Goal: Task Accomplishment & Management: Manage account settings

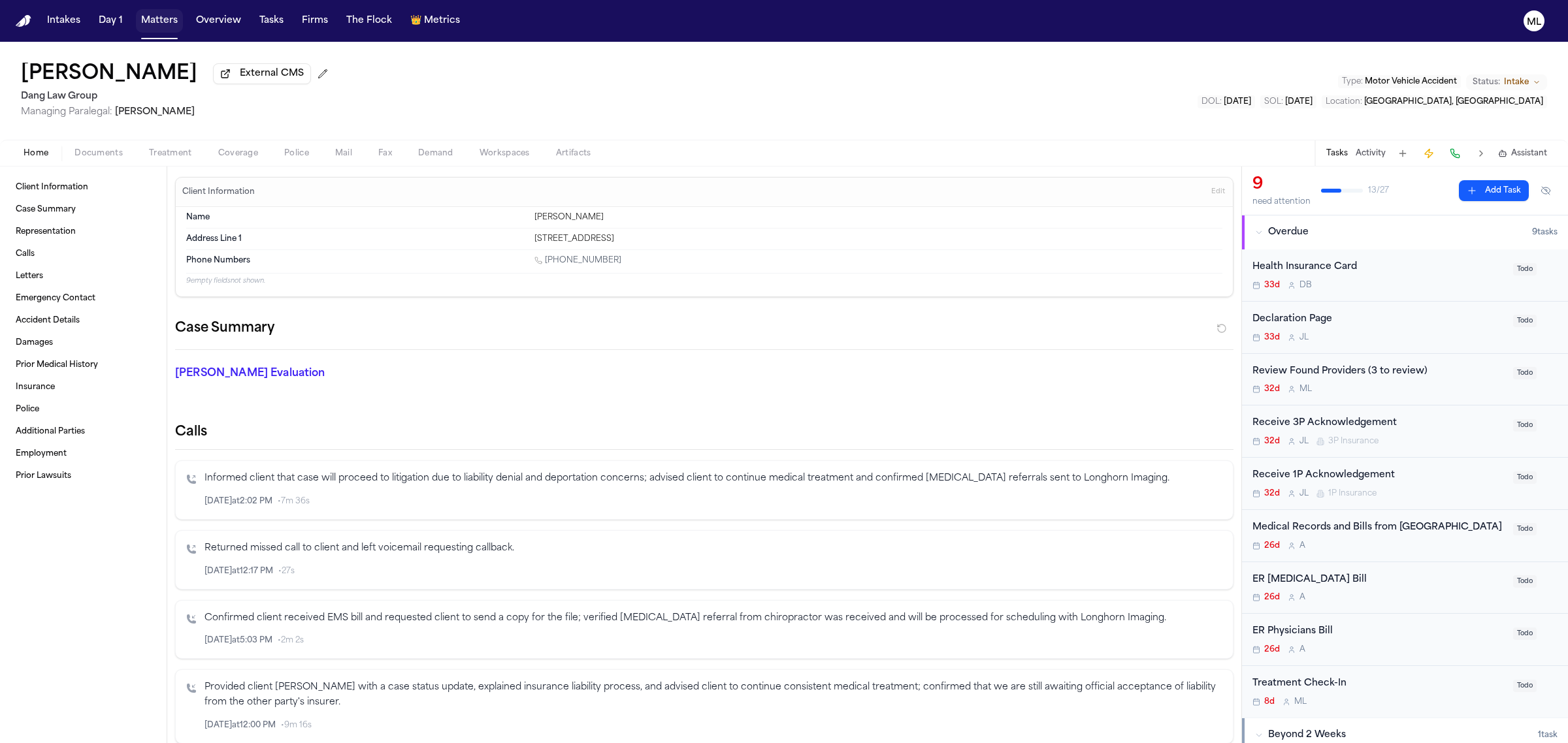
click at [168, 21] on button "Matters" at bounding box center [160, 20] width 47 height 23
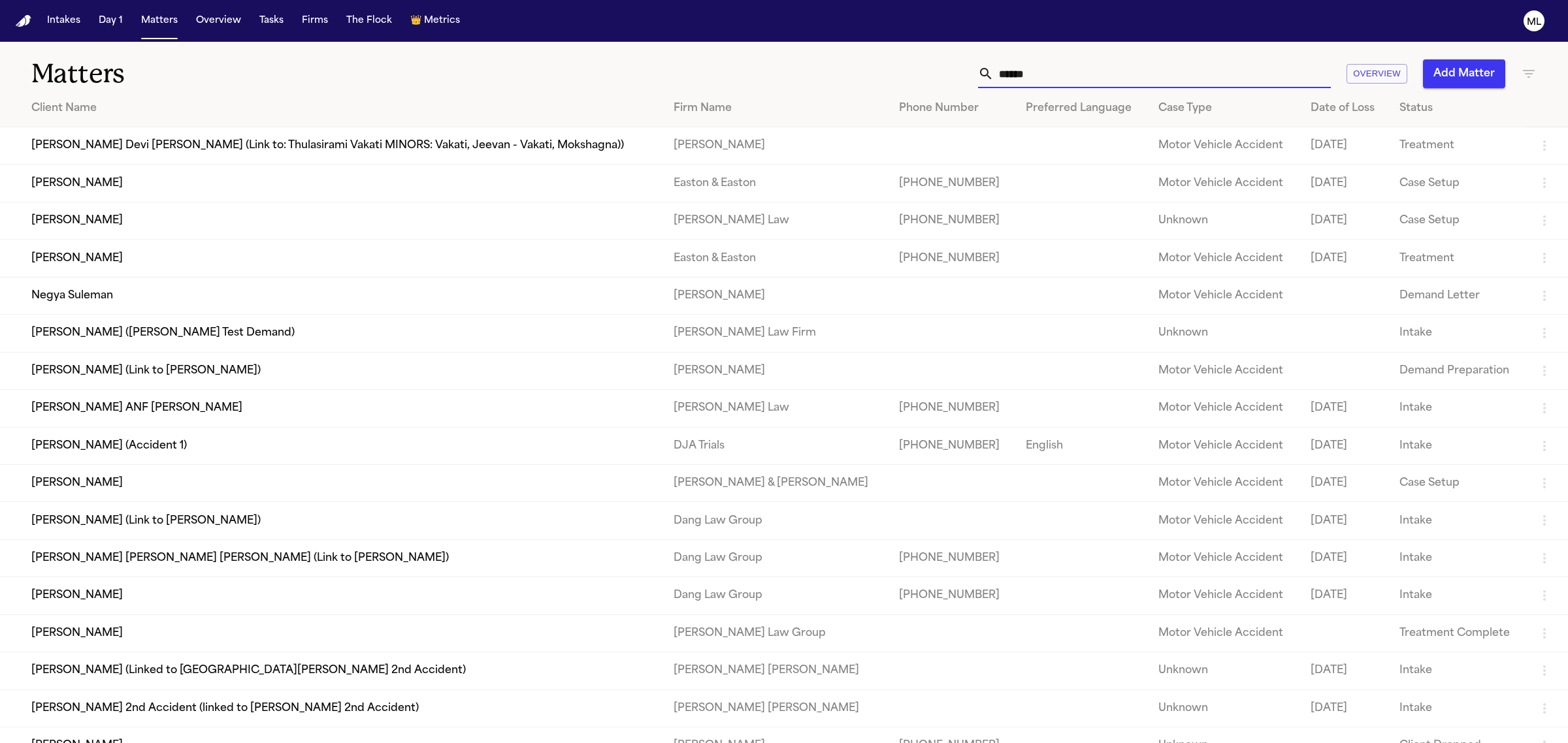
drag, startPoint x: 1132, startPoint y: 76, endPoint x: 812, endPoint y: 36, distance: 322.5
click at [812, 36] on div "Intakes Day 1 Matters Overview Tasks Firms The Flock 👑 Metrics ML Matters *****…" at bounding box center [784, 372] width 1568 height 743
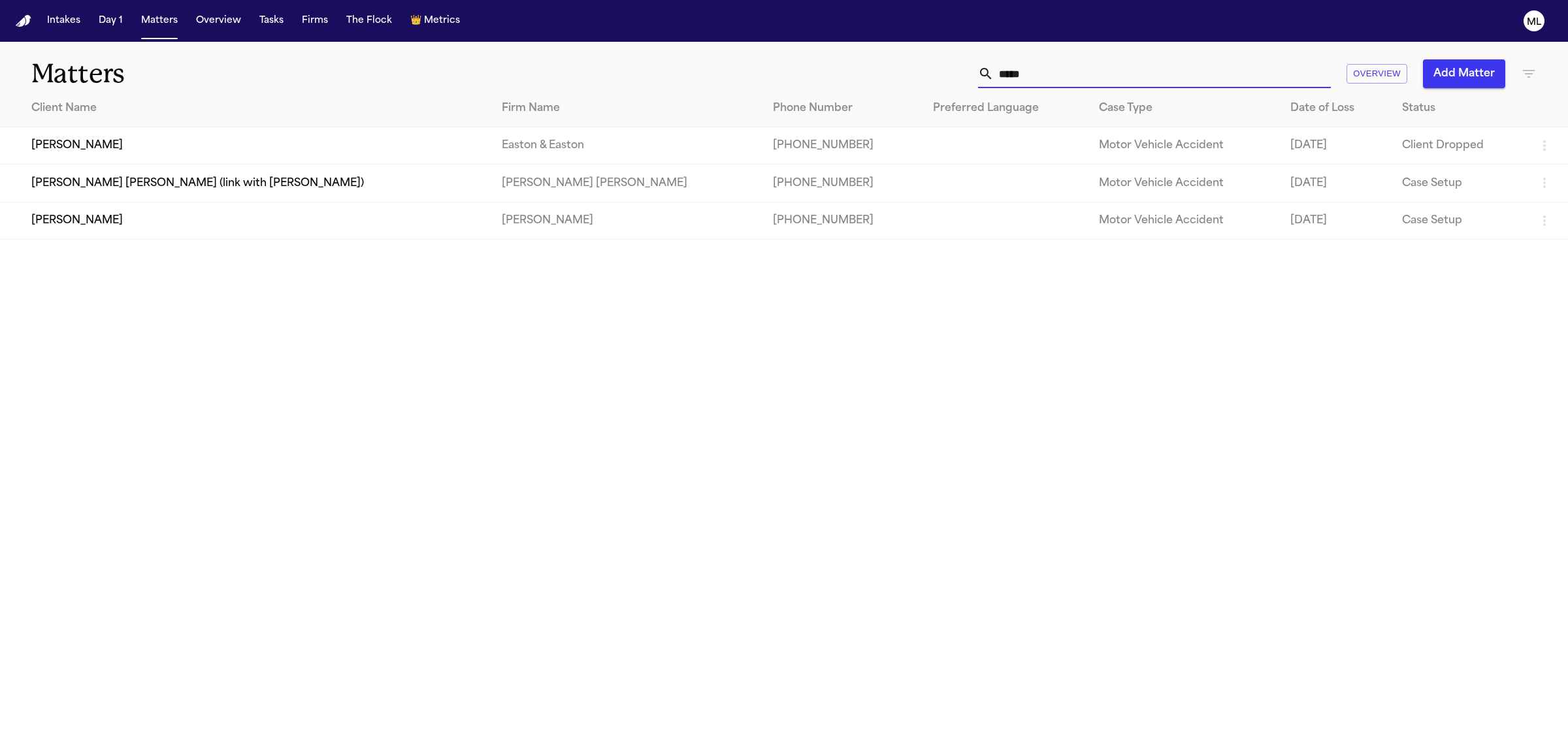
type input "*****"
click at [151, 222] on td "[PERSON_NAME]" at bounding box center [245, 220] width 491 height 37
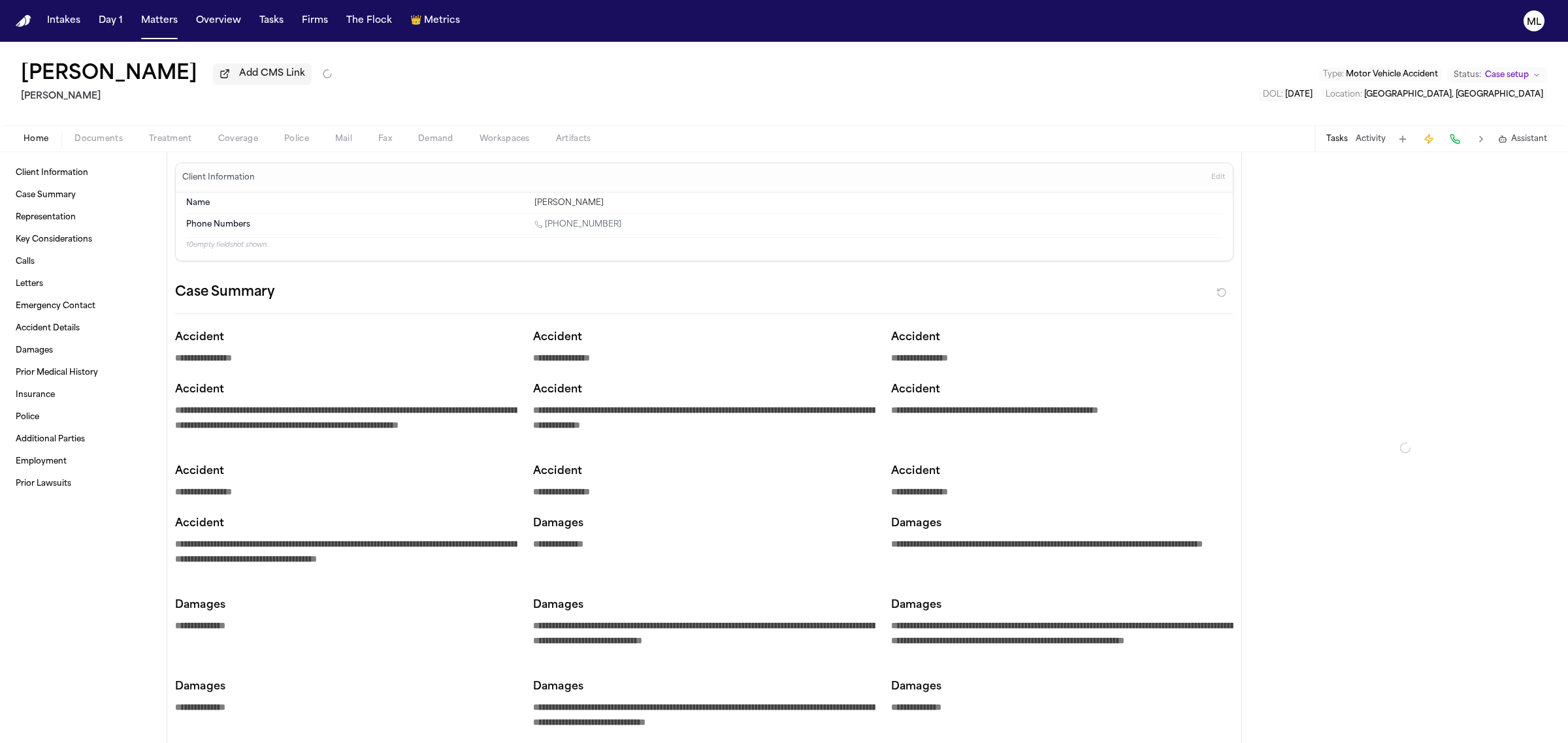
type textarea "*"
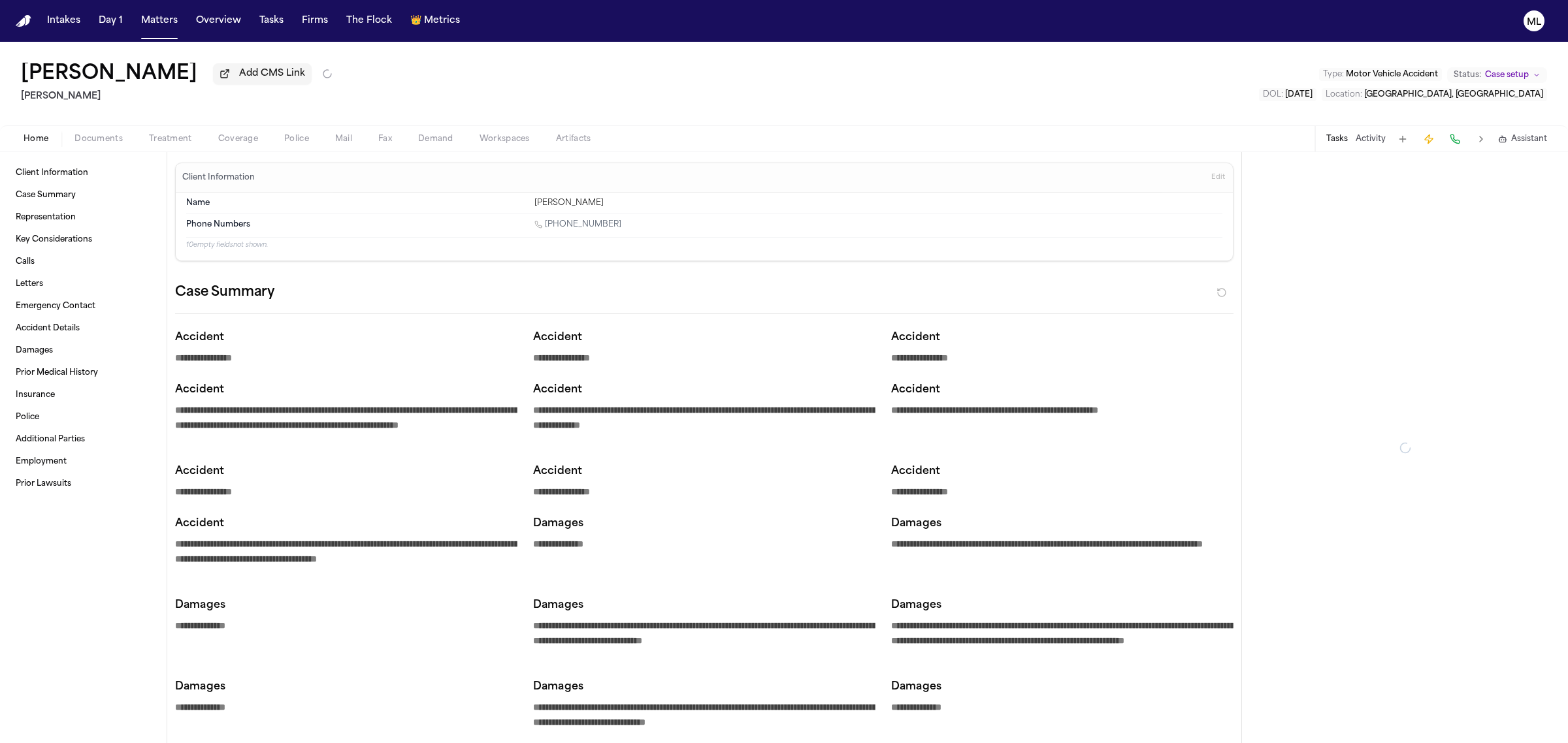
type textarea "*"
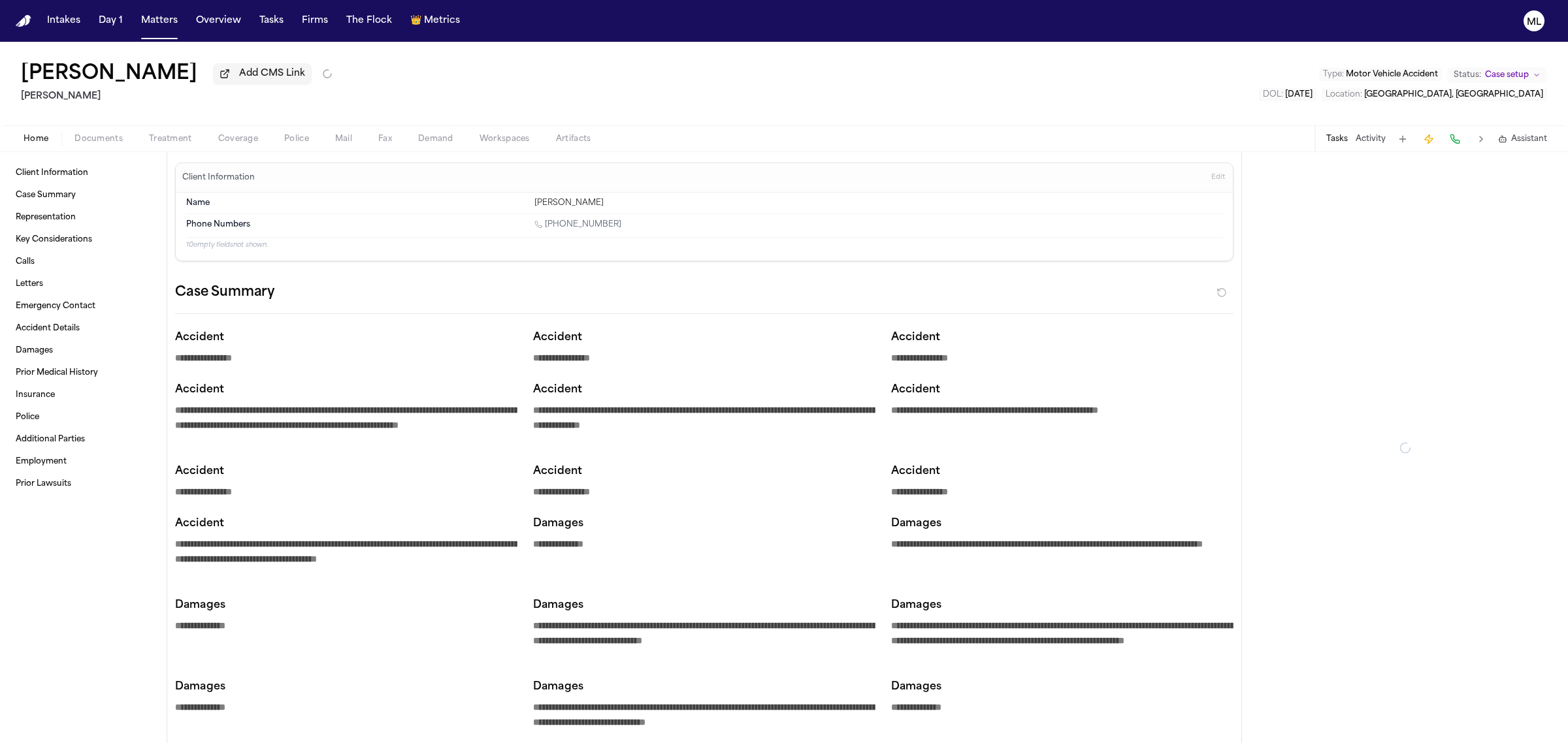
type textarea "*"
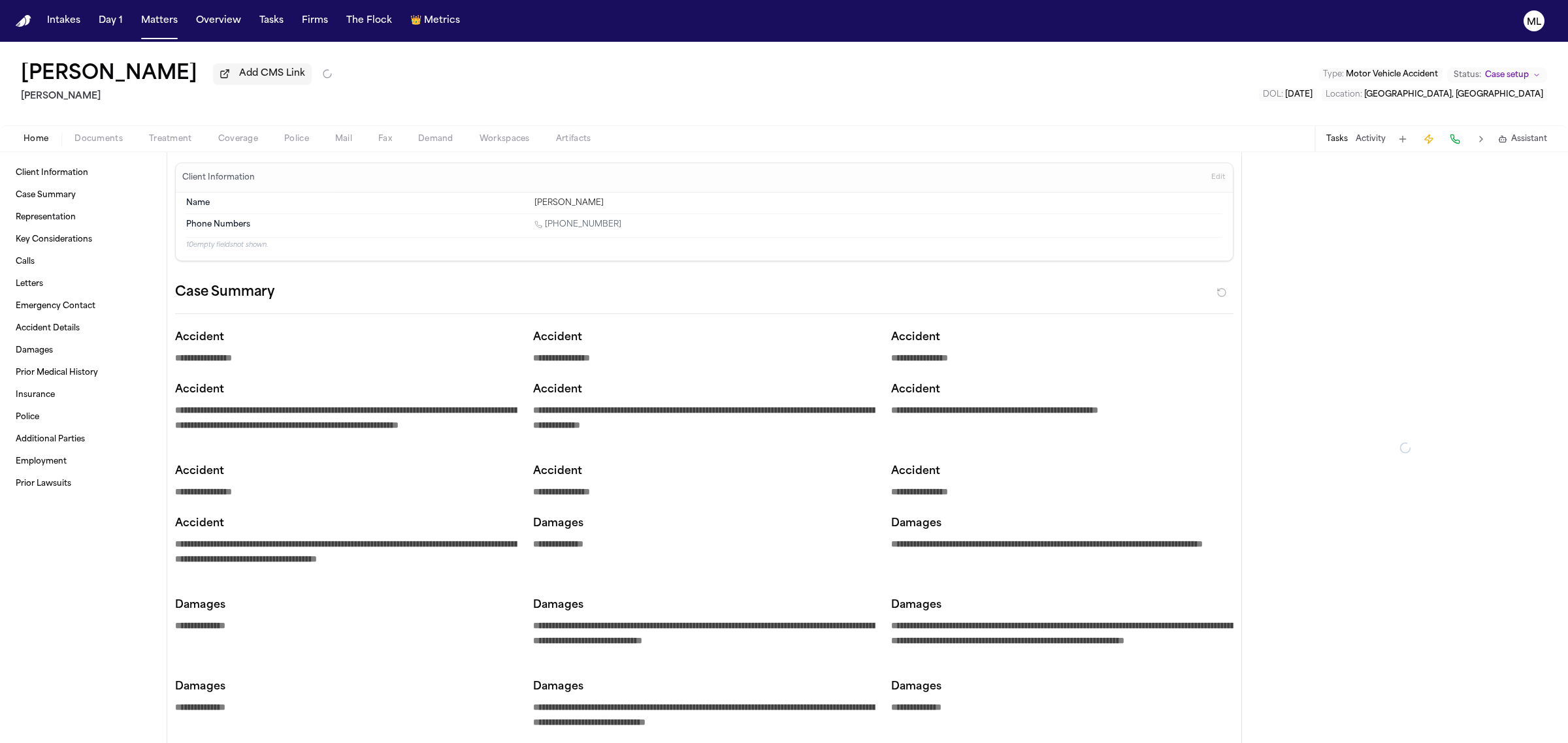
type textarea "*"
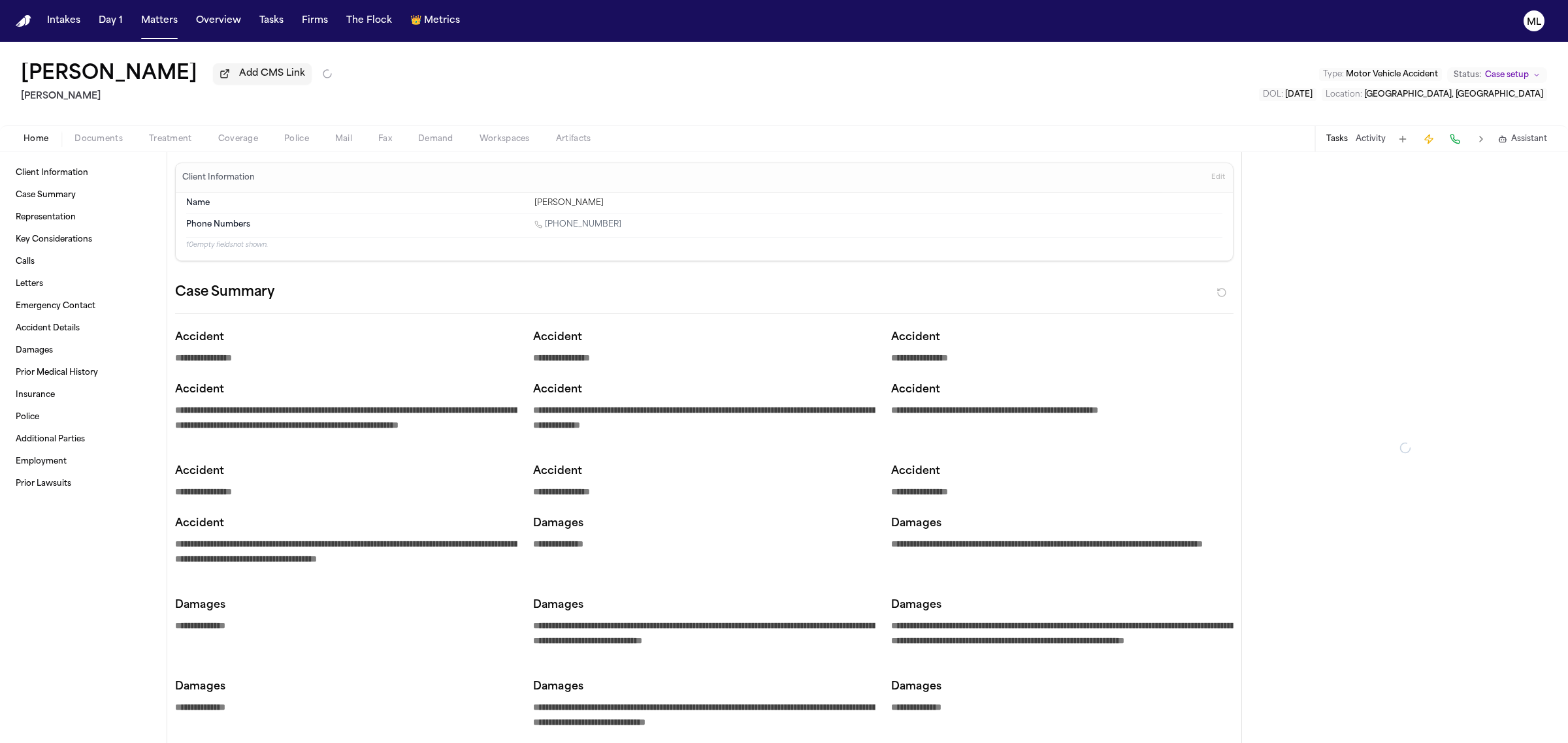
type textarea "*"
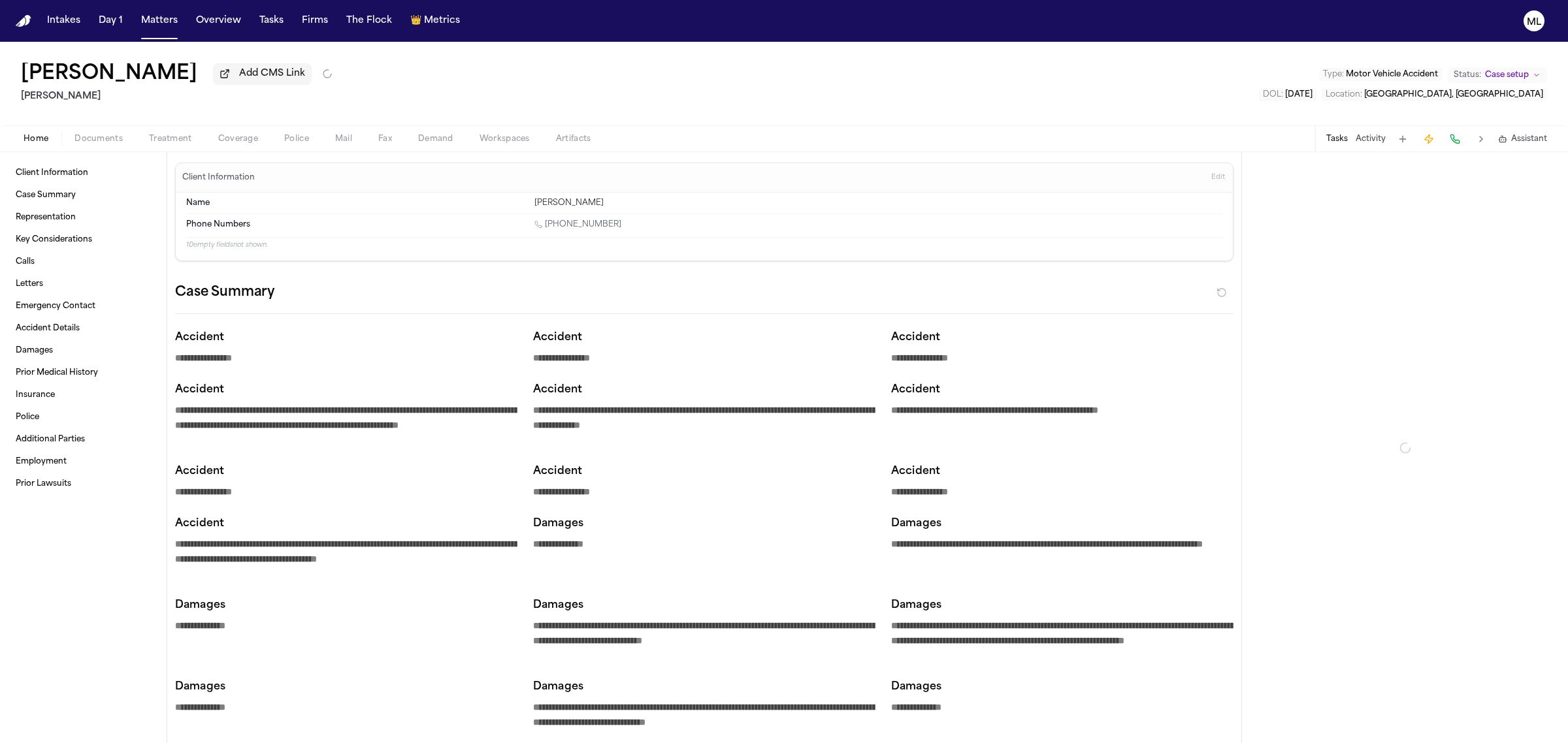
type textarea "*"
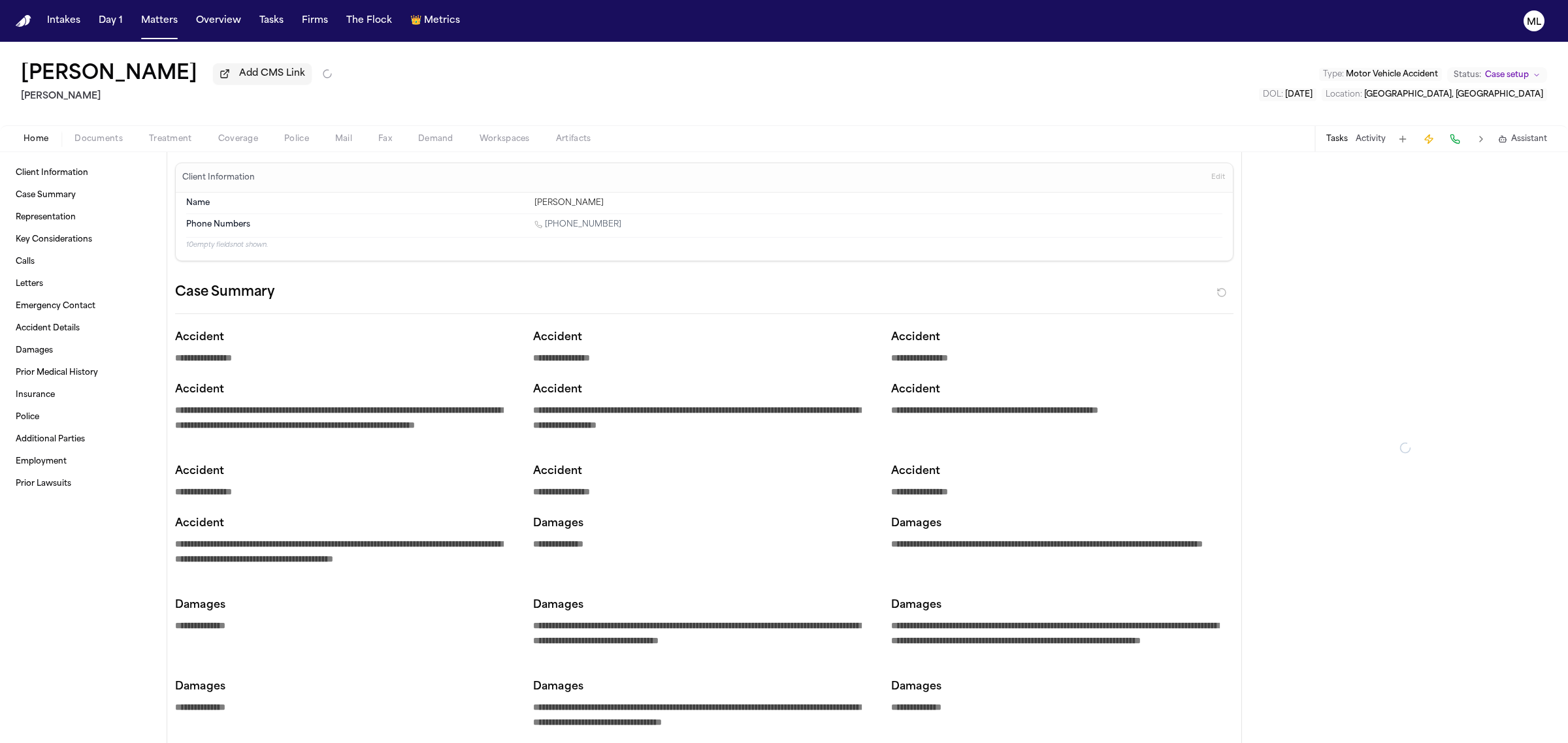
type textarea "*"
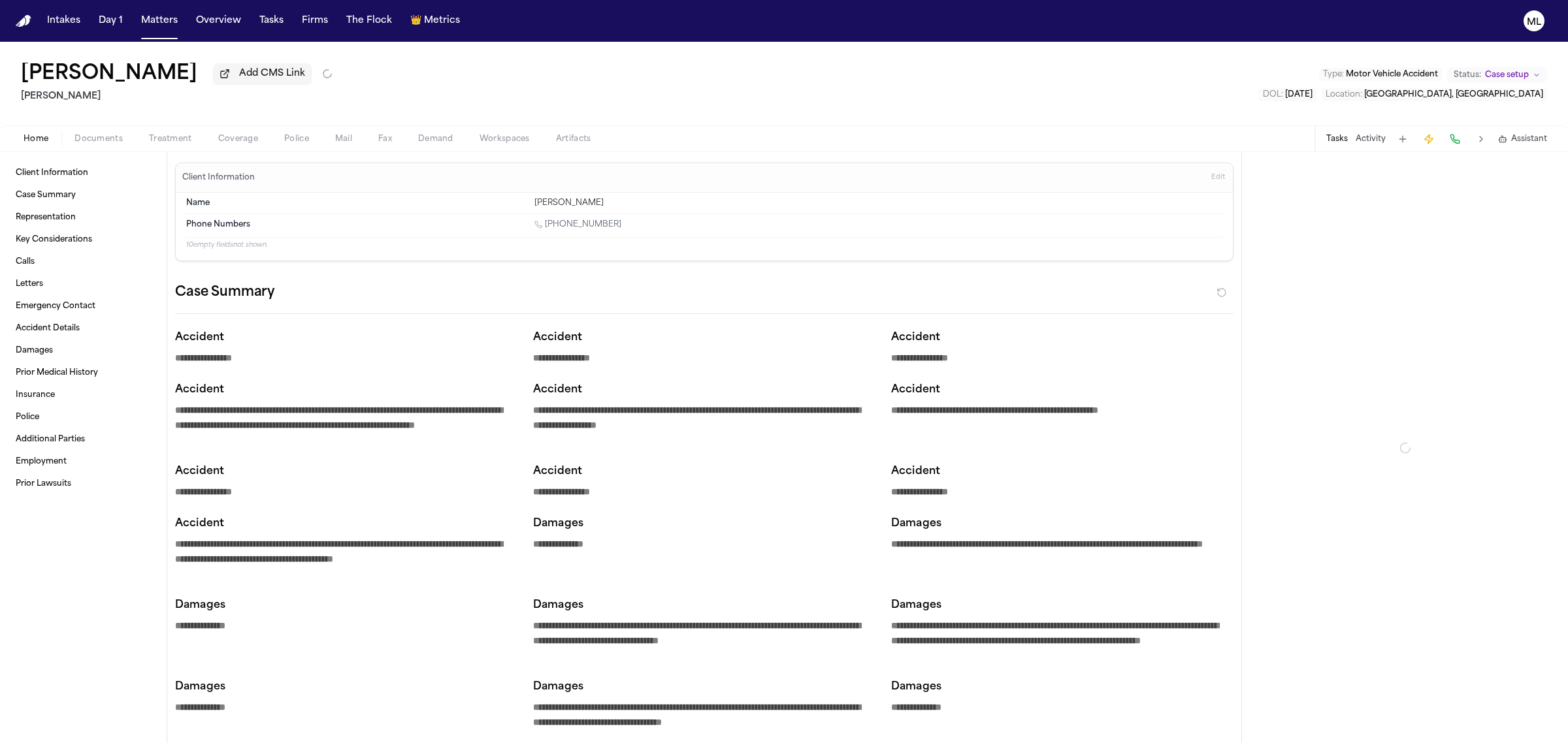
type textarea "*"
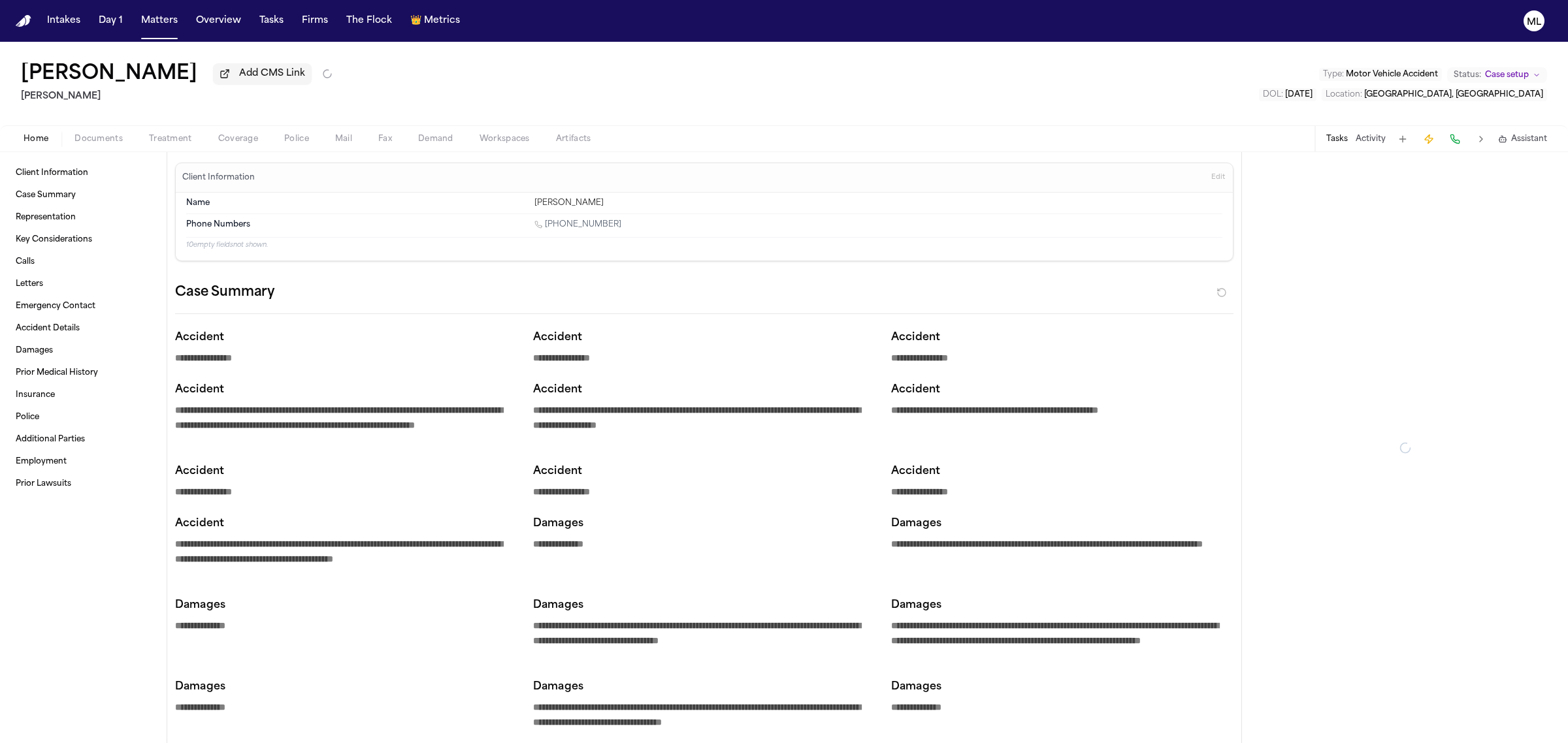
type textarea "*"
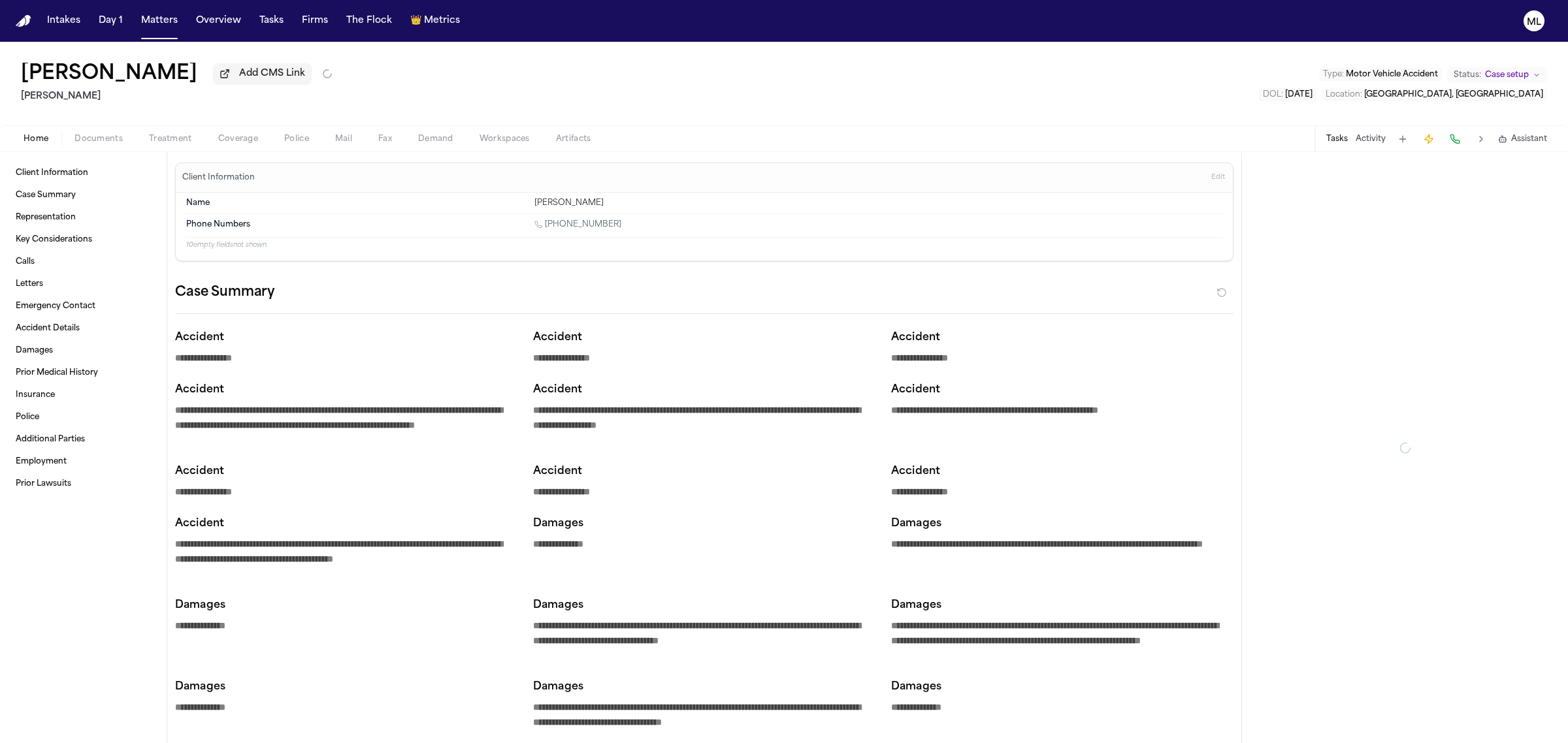
type textarea "*"
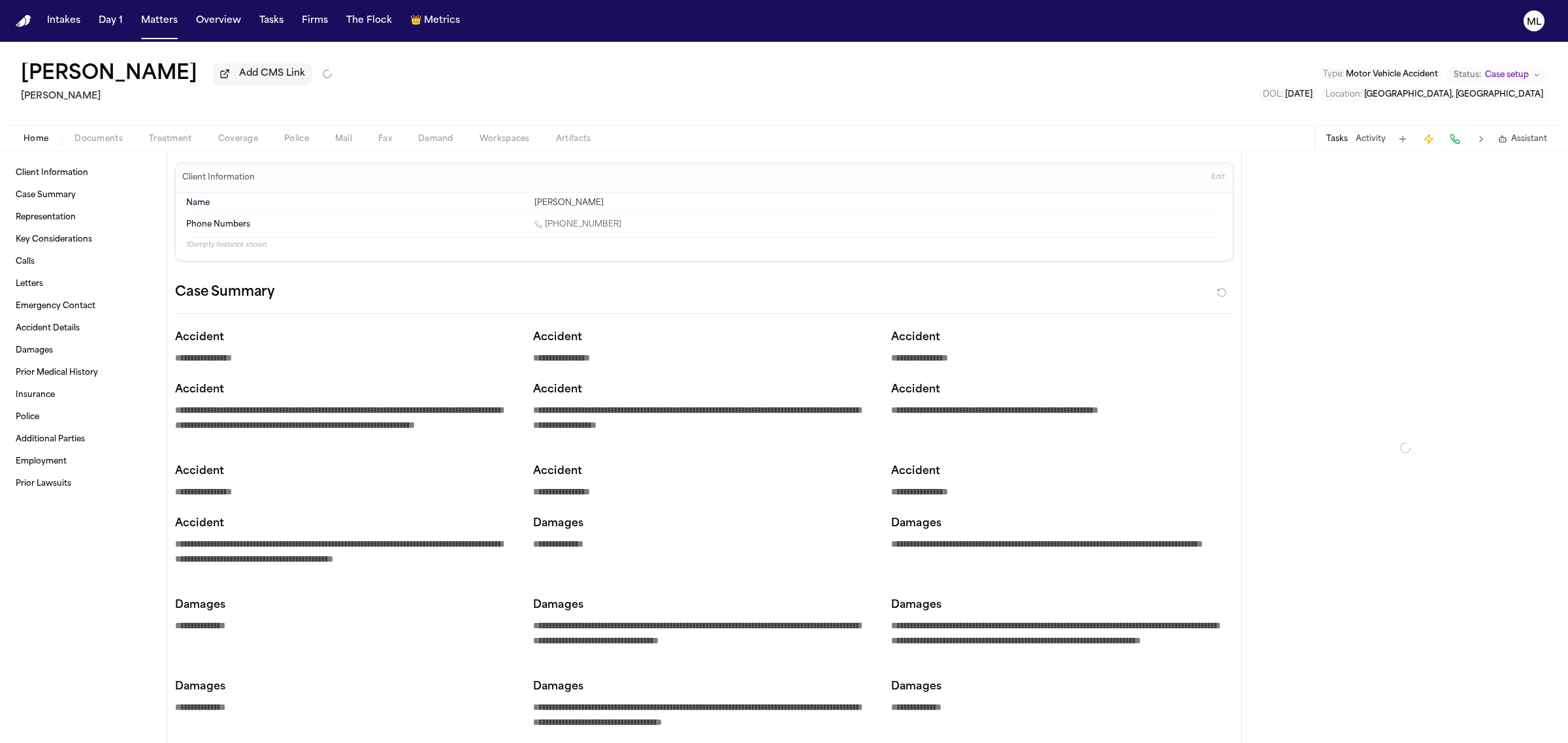
type textarea "*"
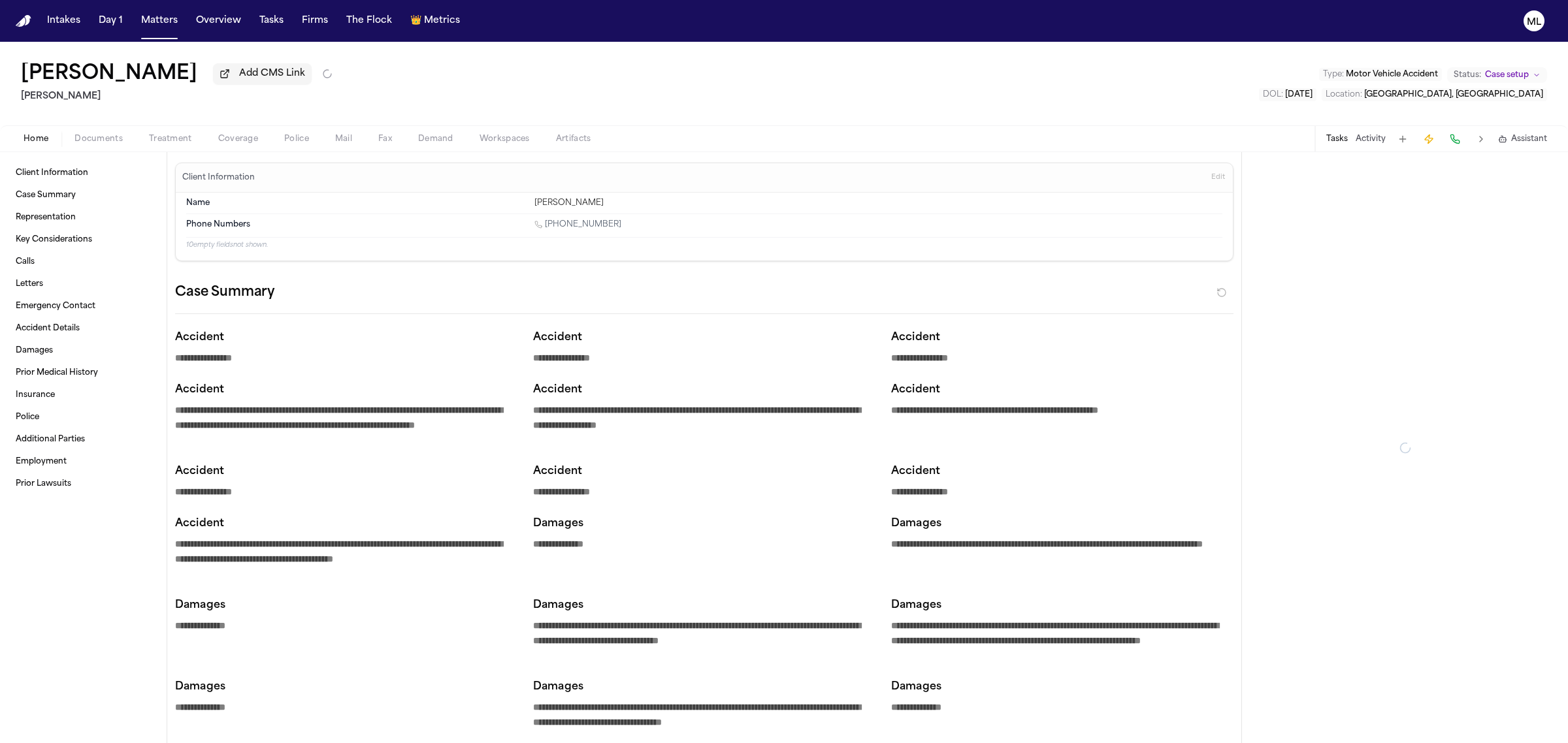
type textarea "*"
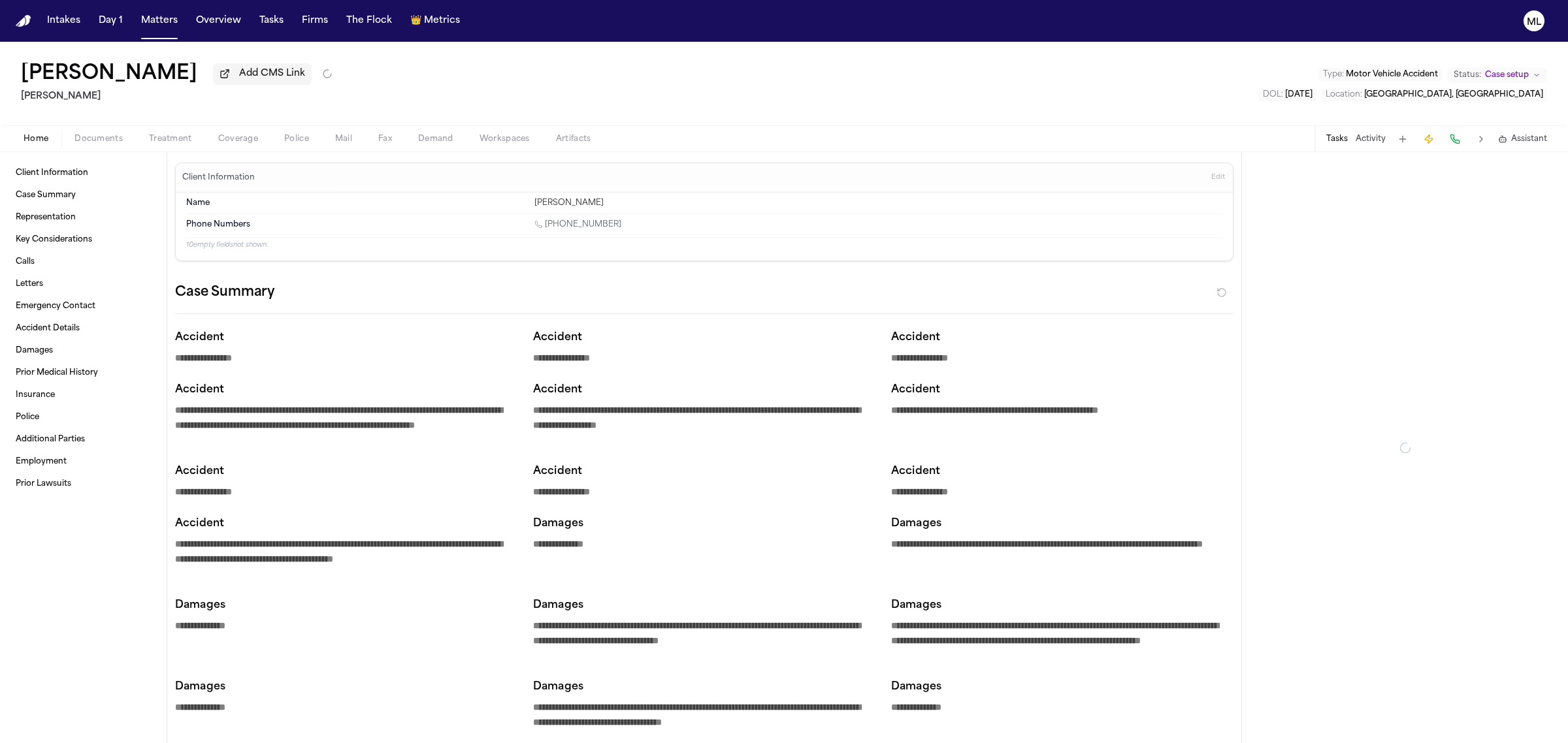
type textarea "*"
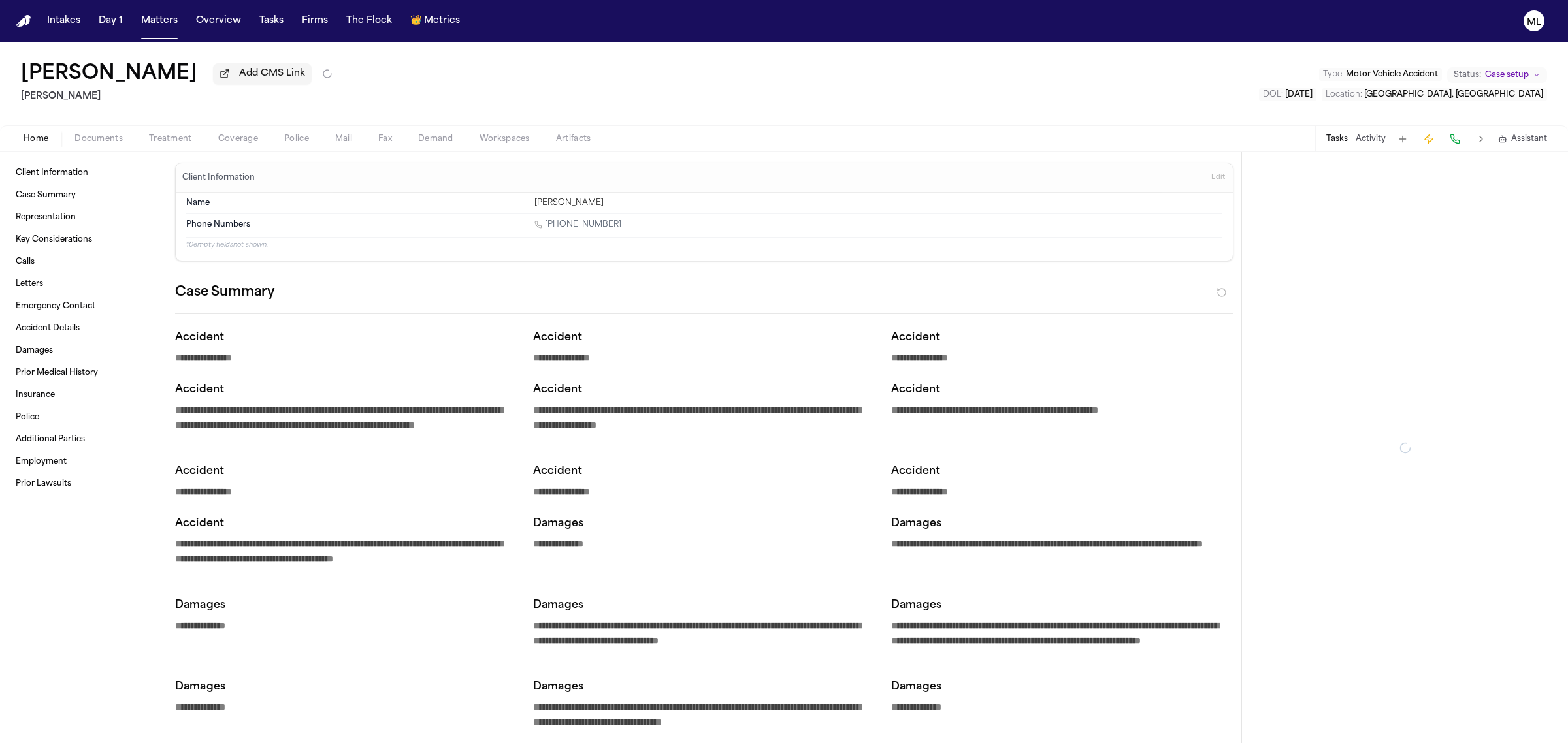
type textarea "*"
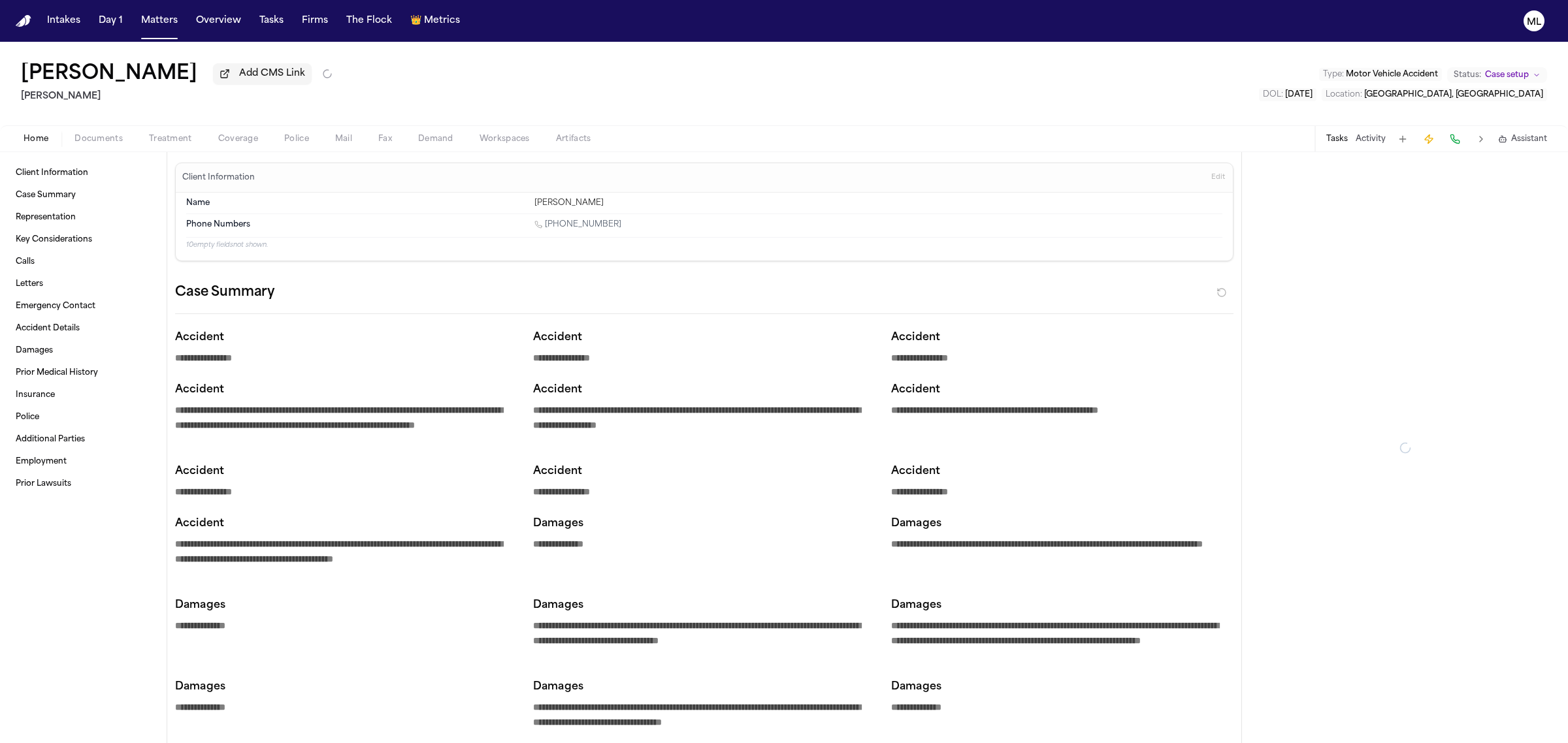
type textarea "*"
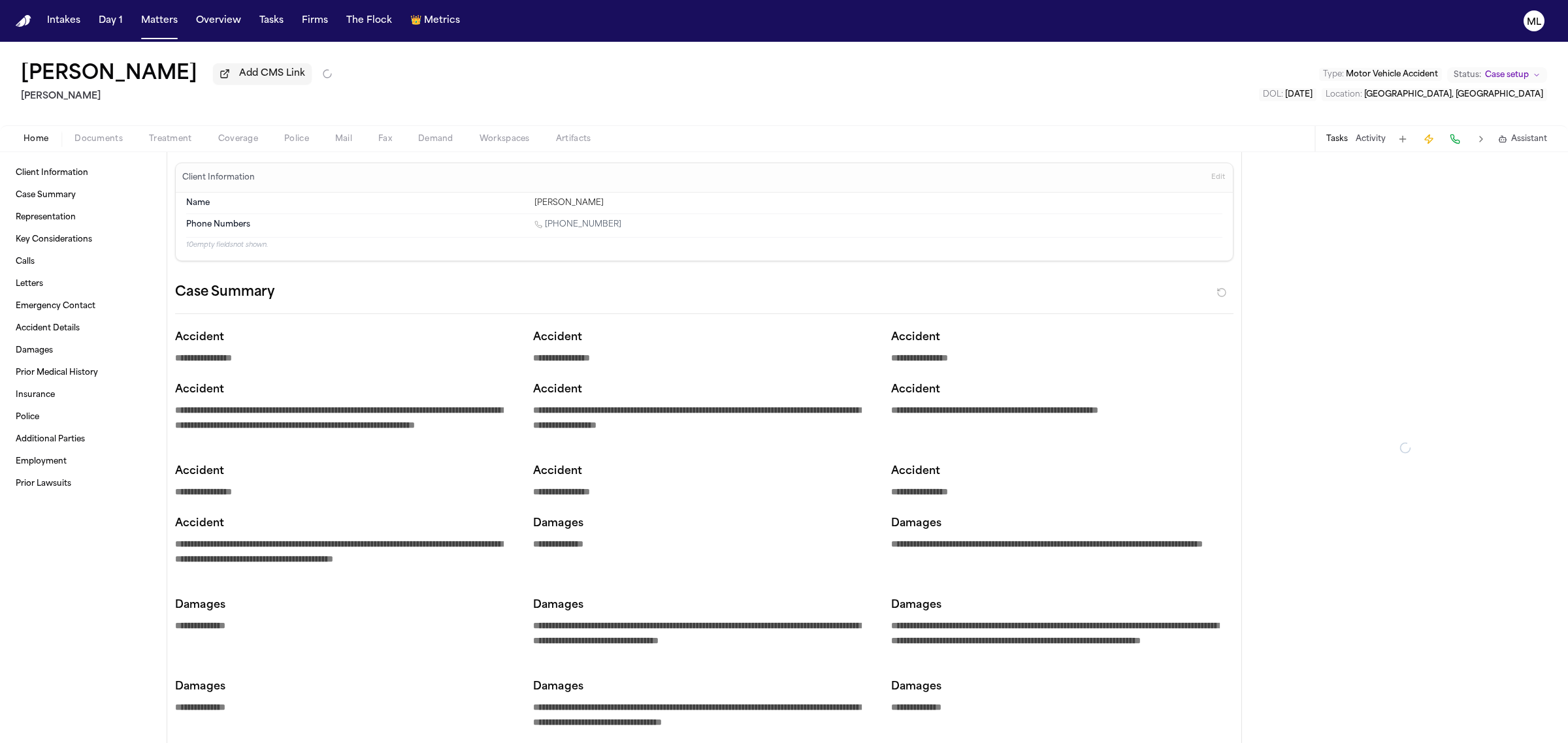
type textarea "*"
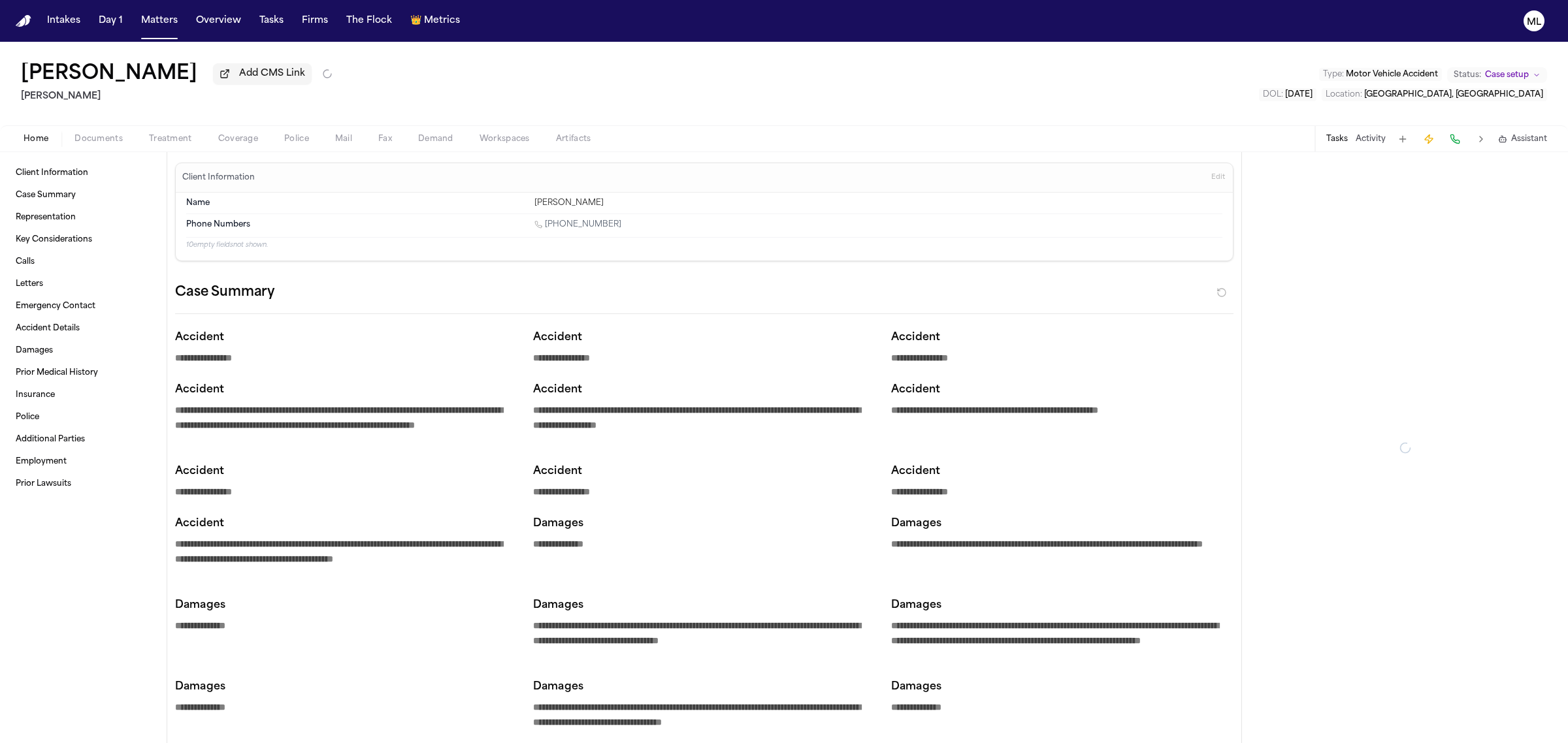
type textarea "*"
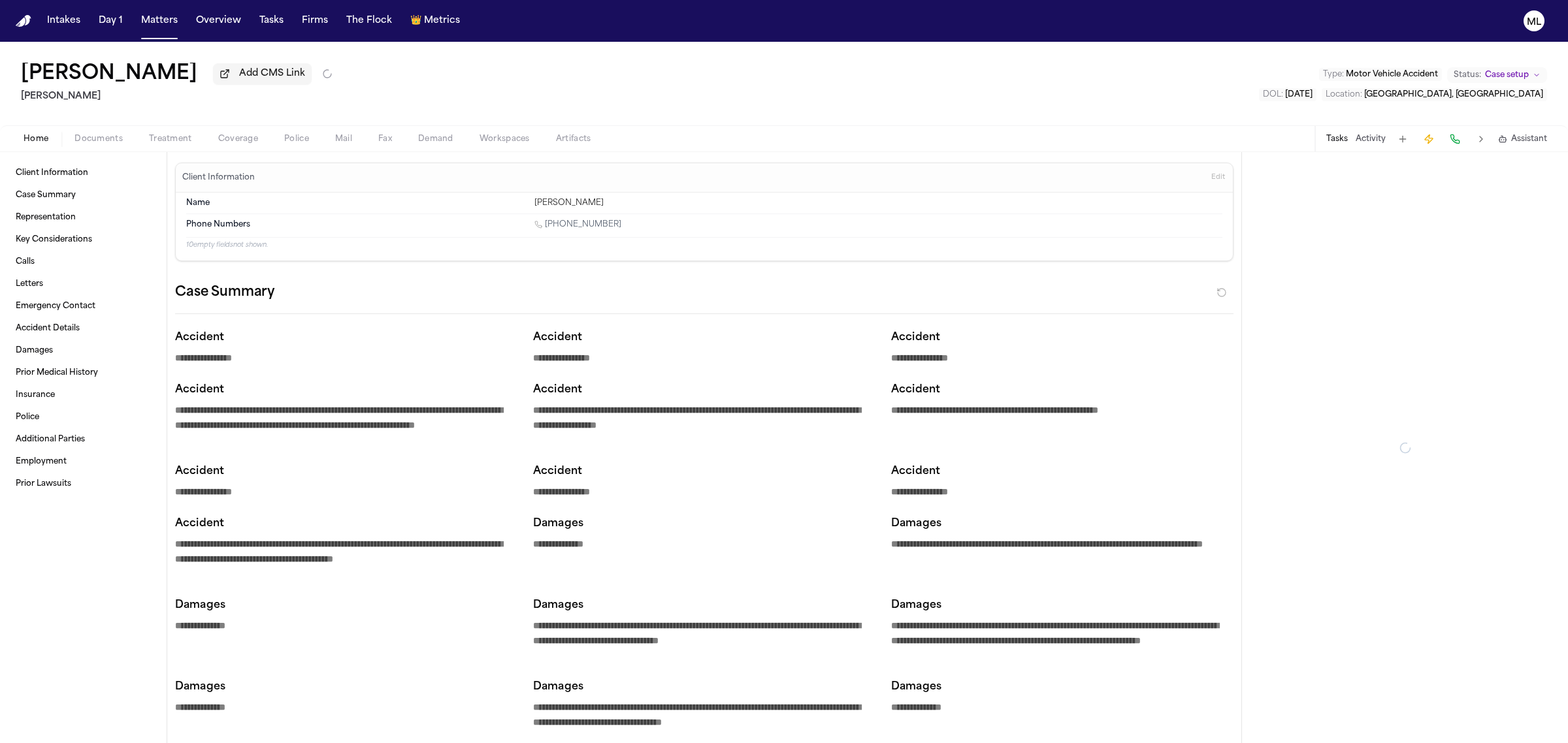
type textarea "*"
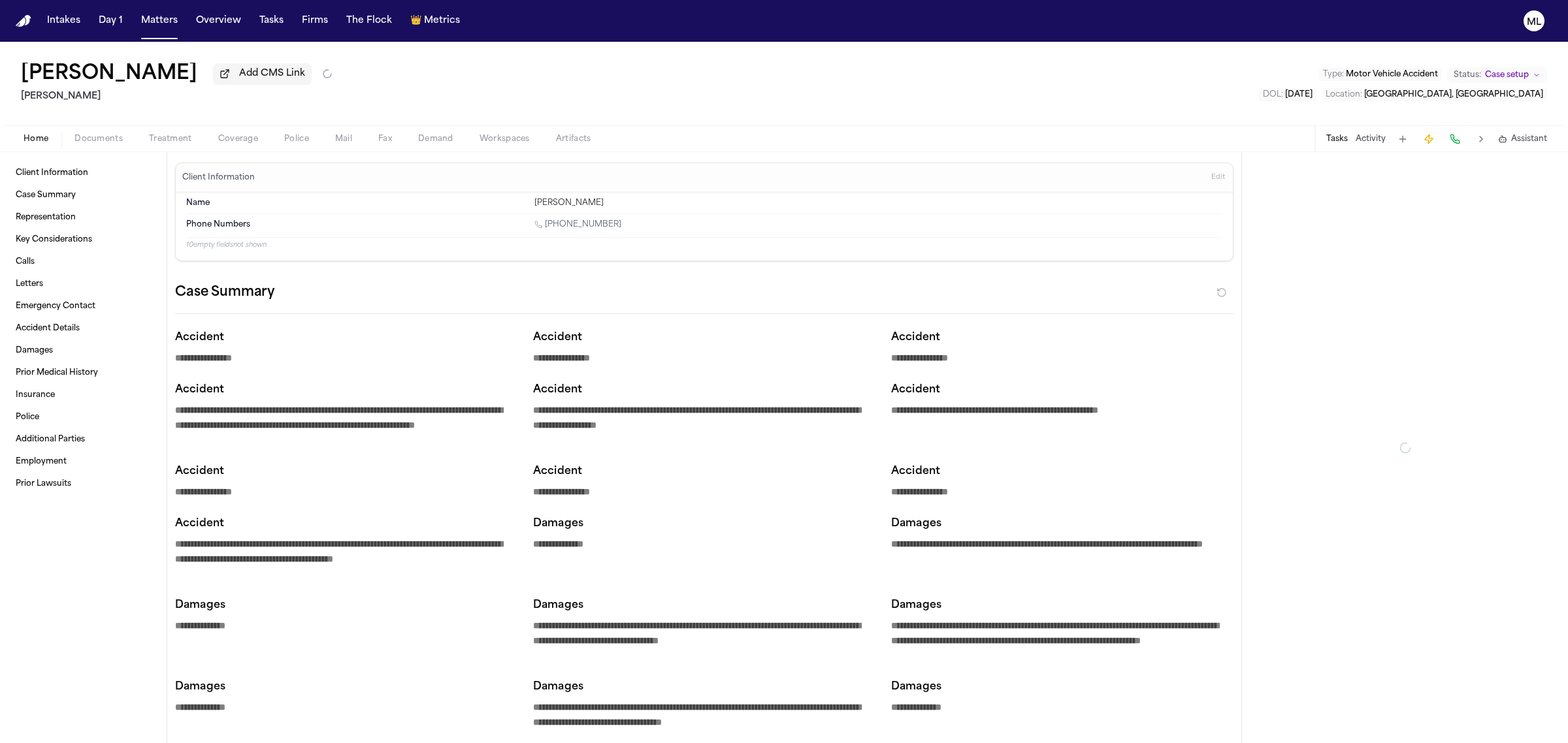
type textarea "*"
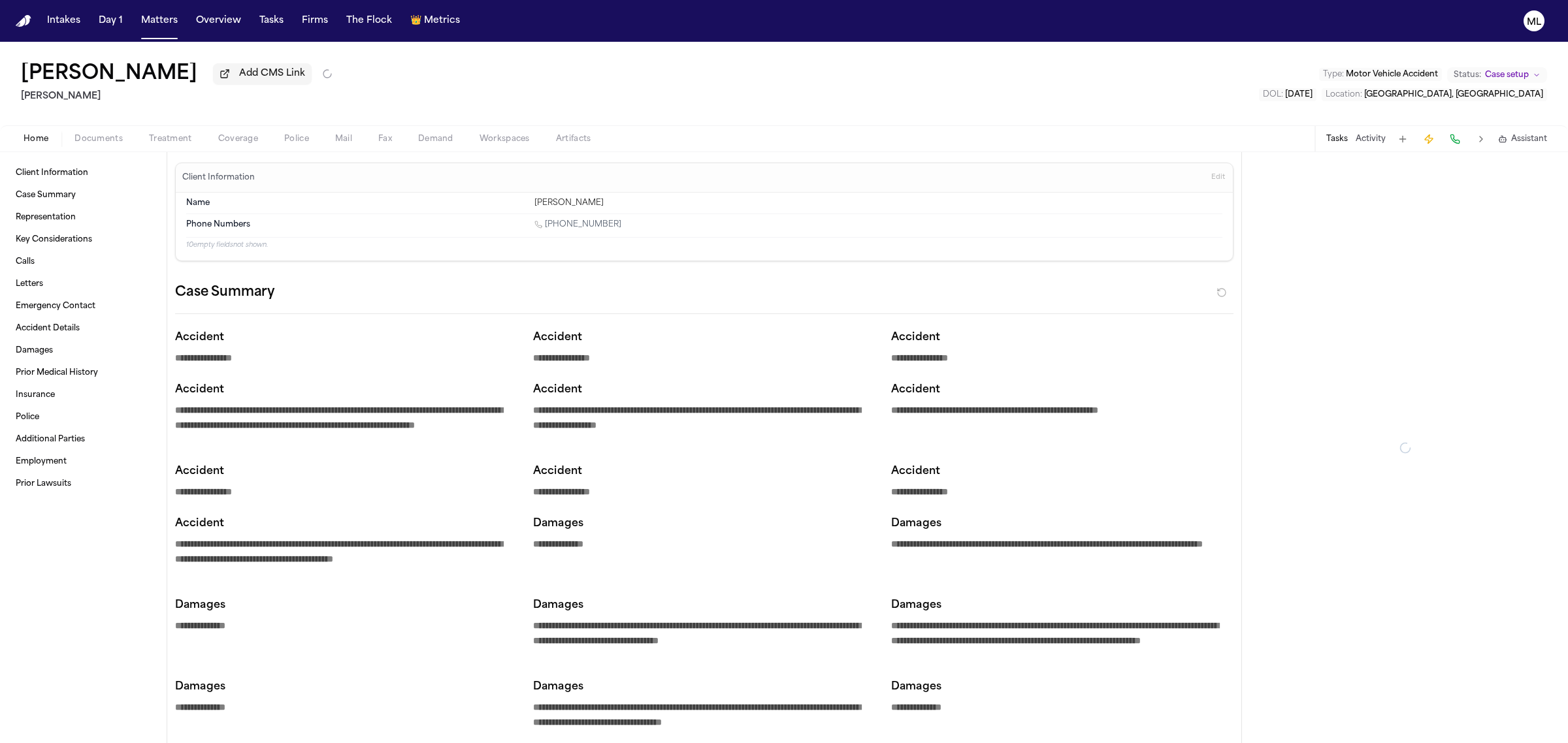
type textarea "*"
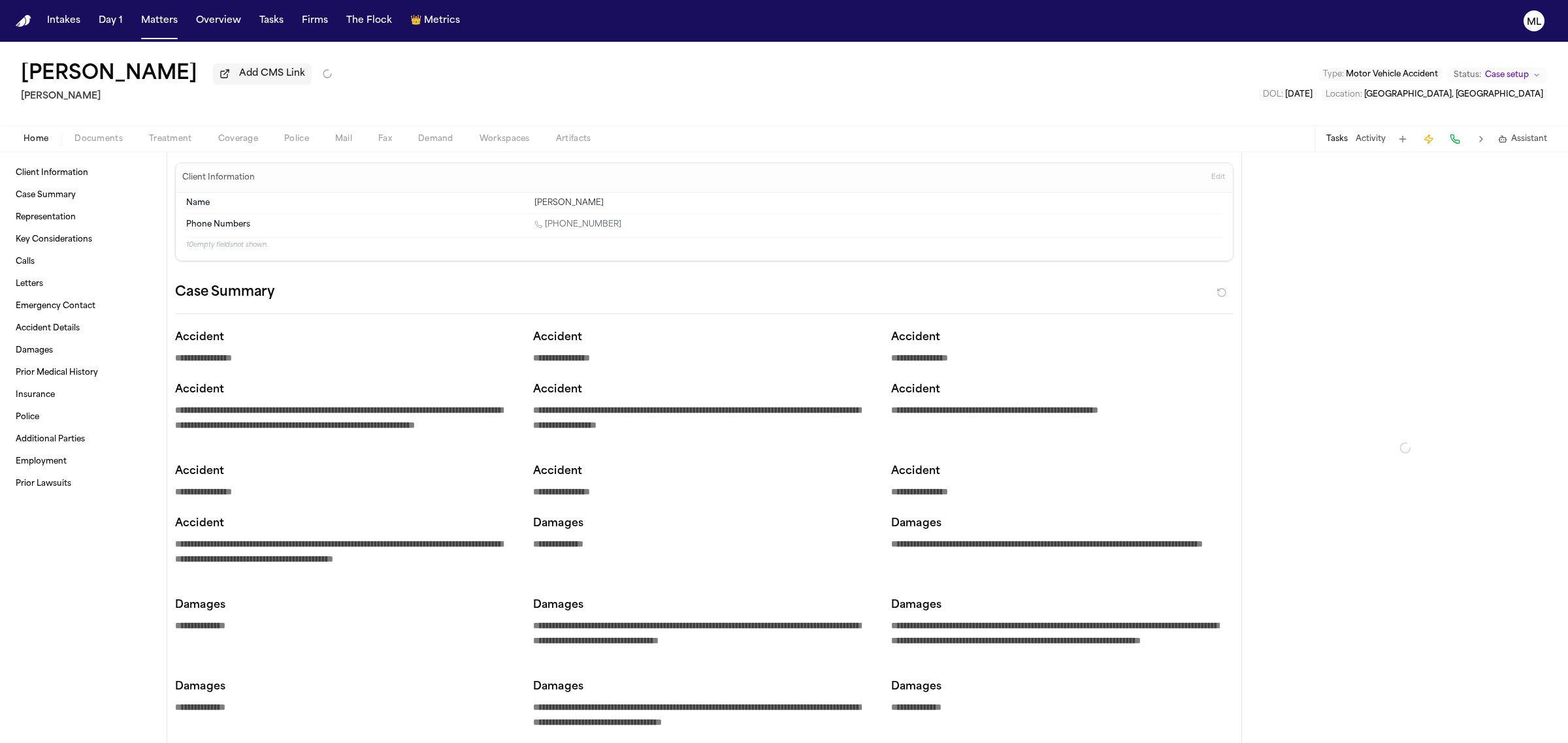
type textarea "*"
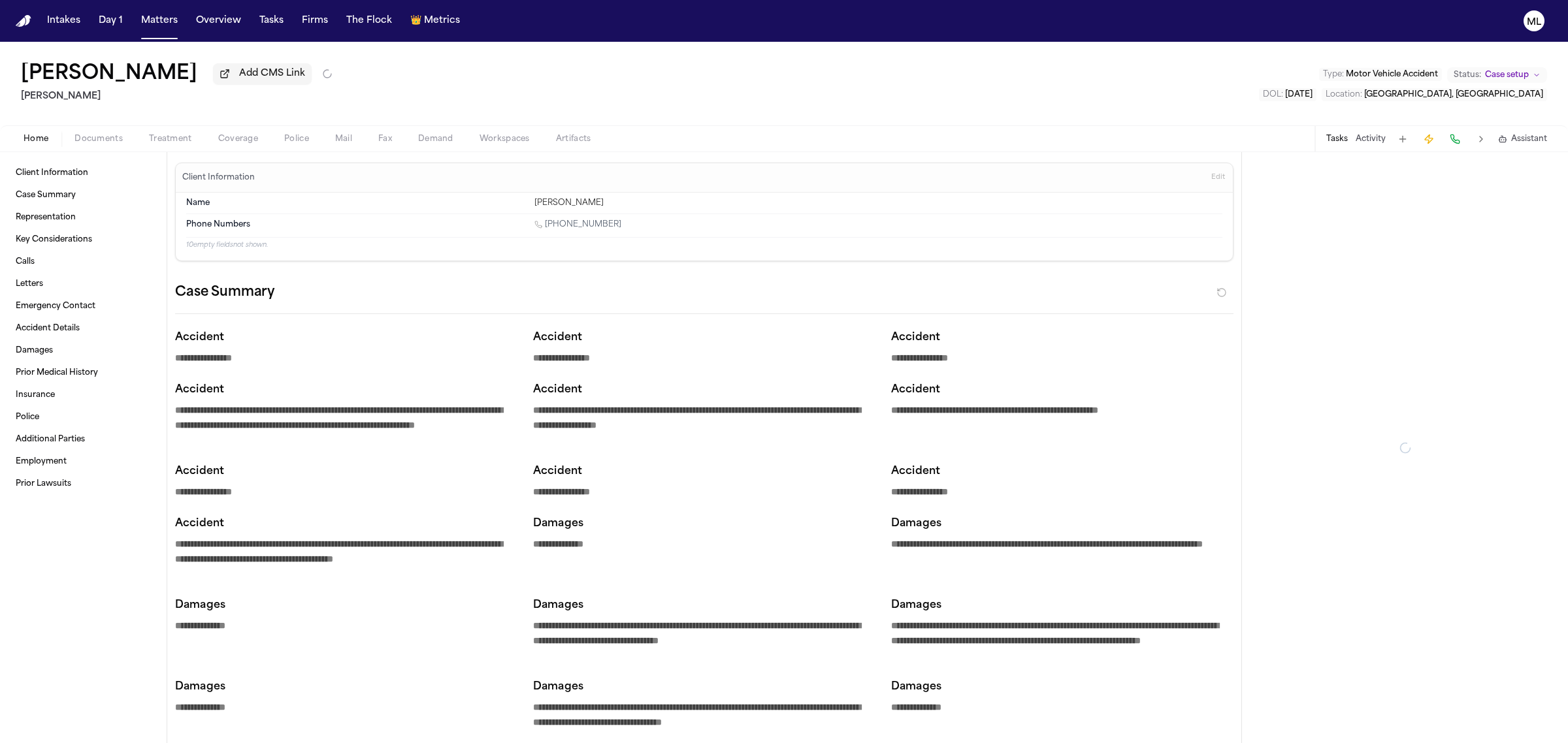
type textarea "*"
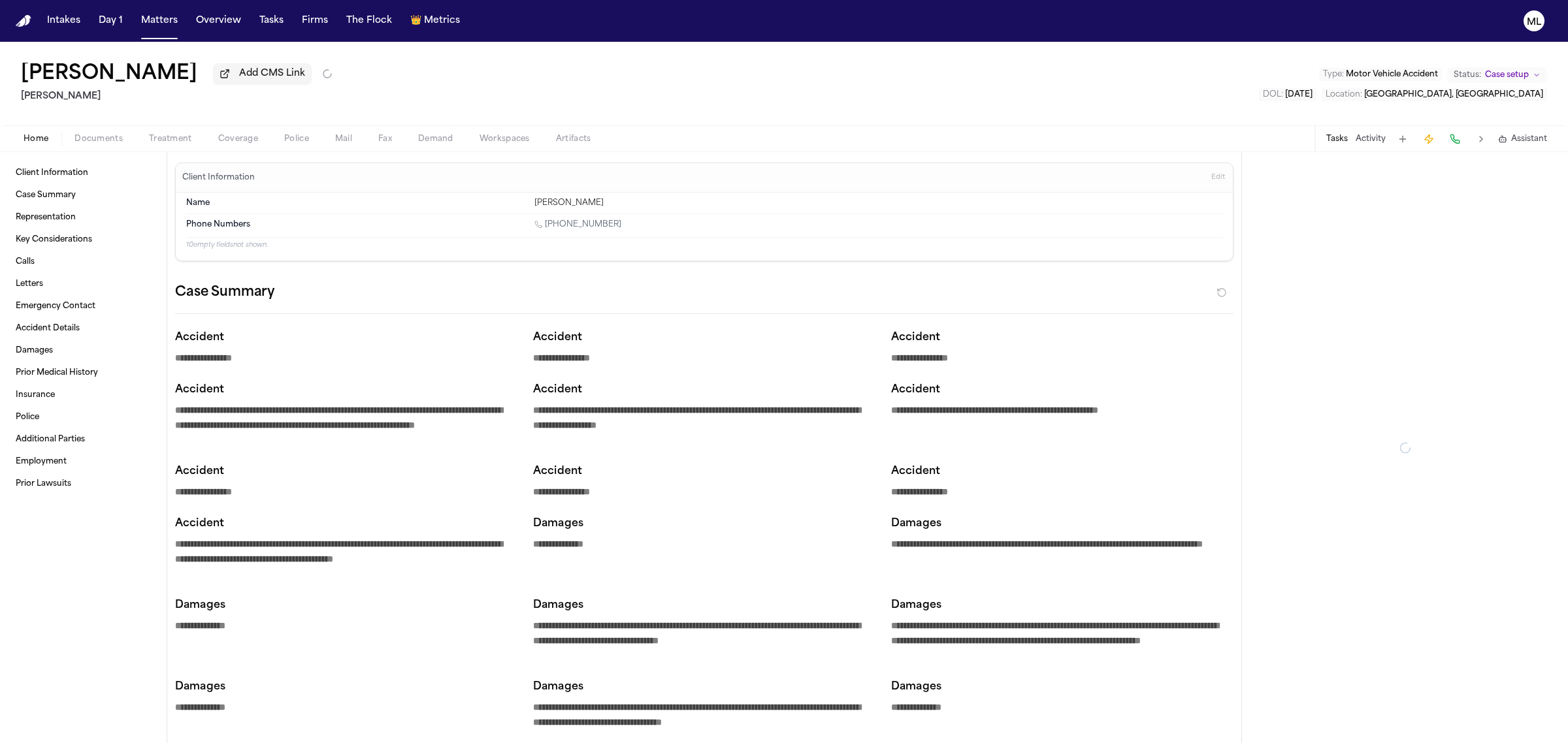
type textarea "*"
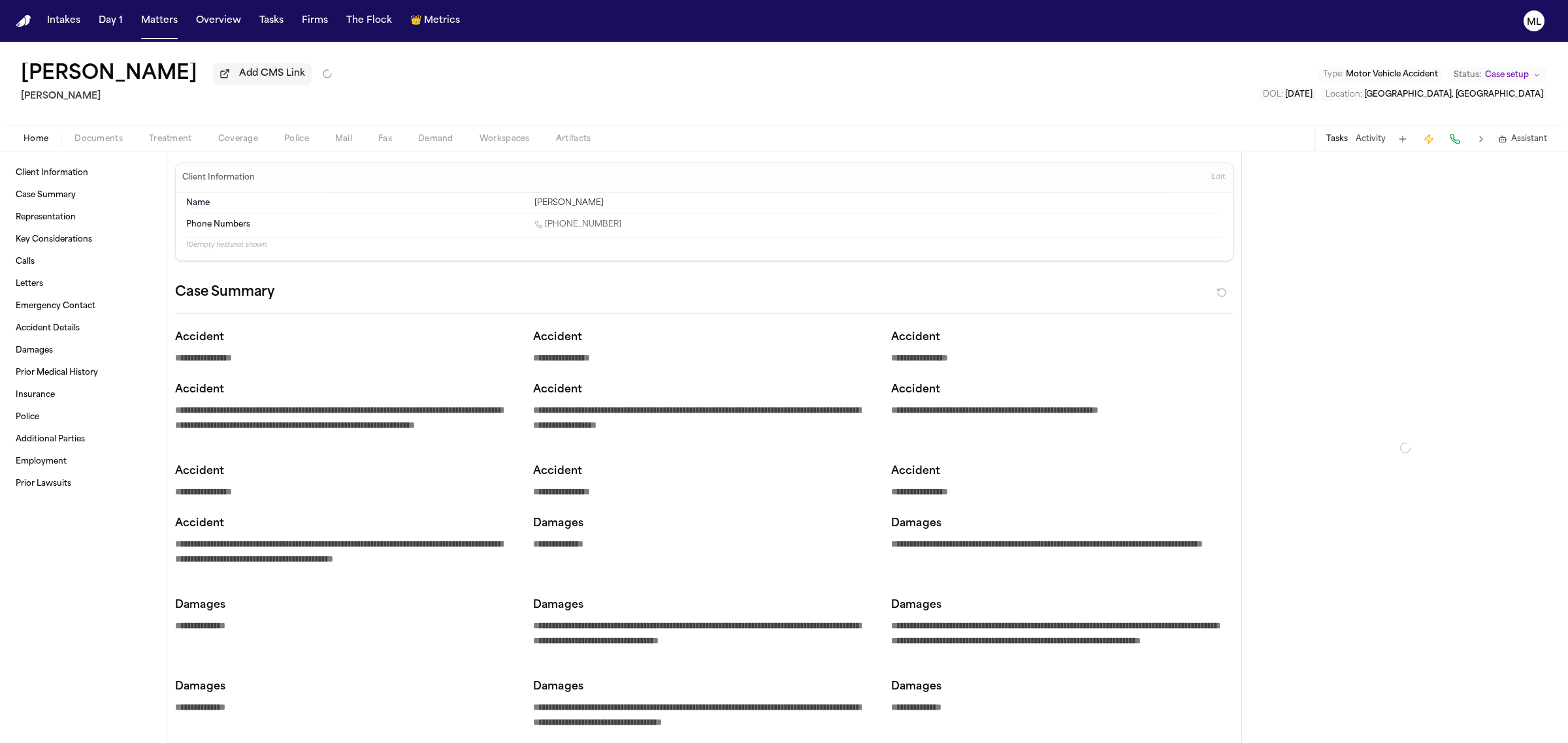
type textarea "*"
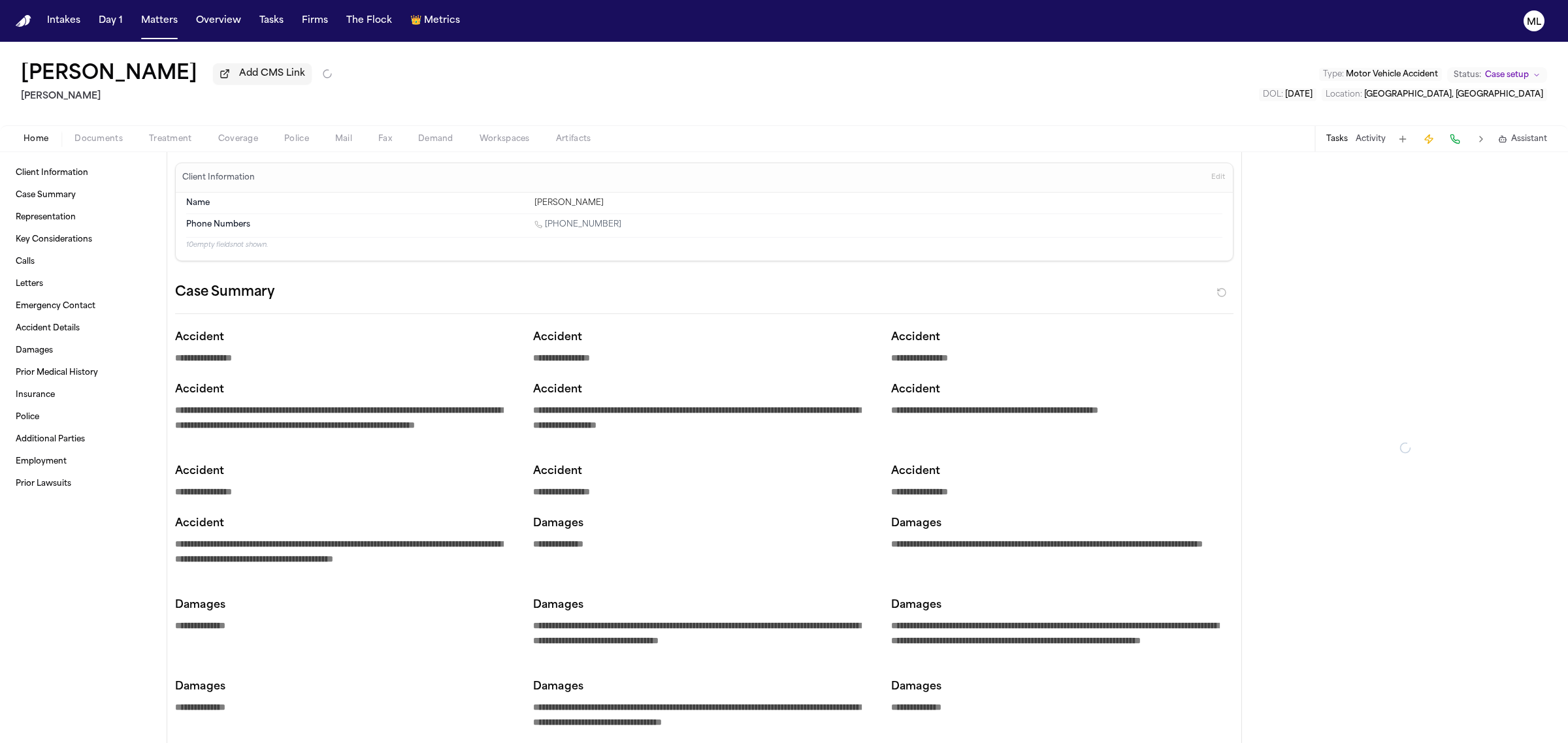
type textarea "*"
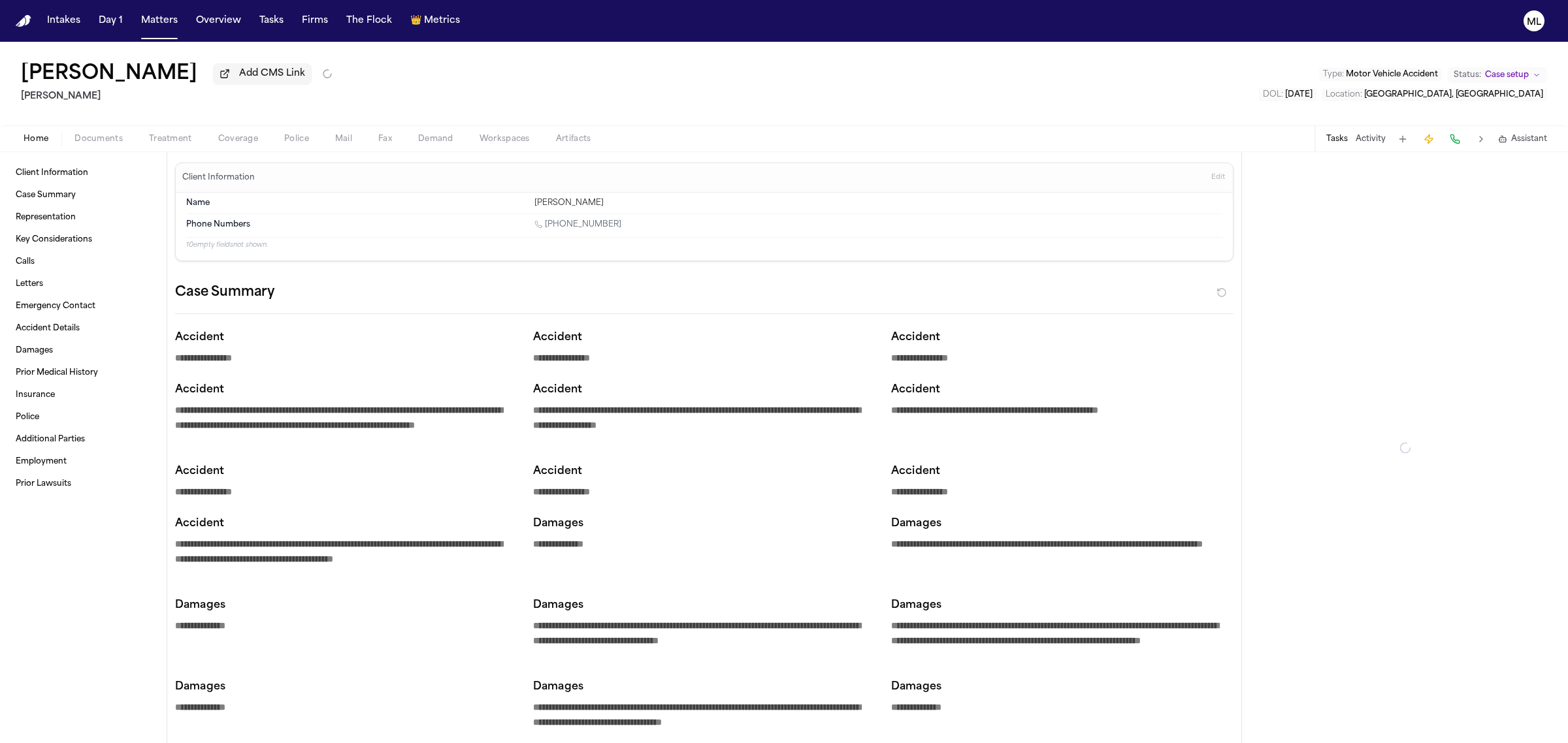
type textarea "*"
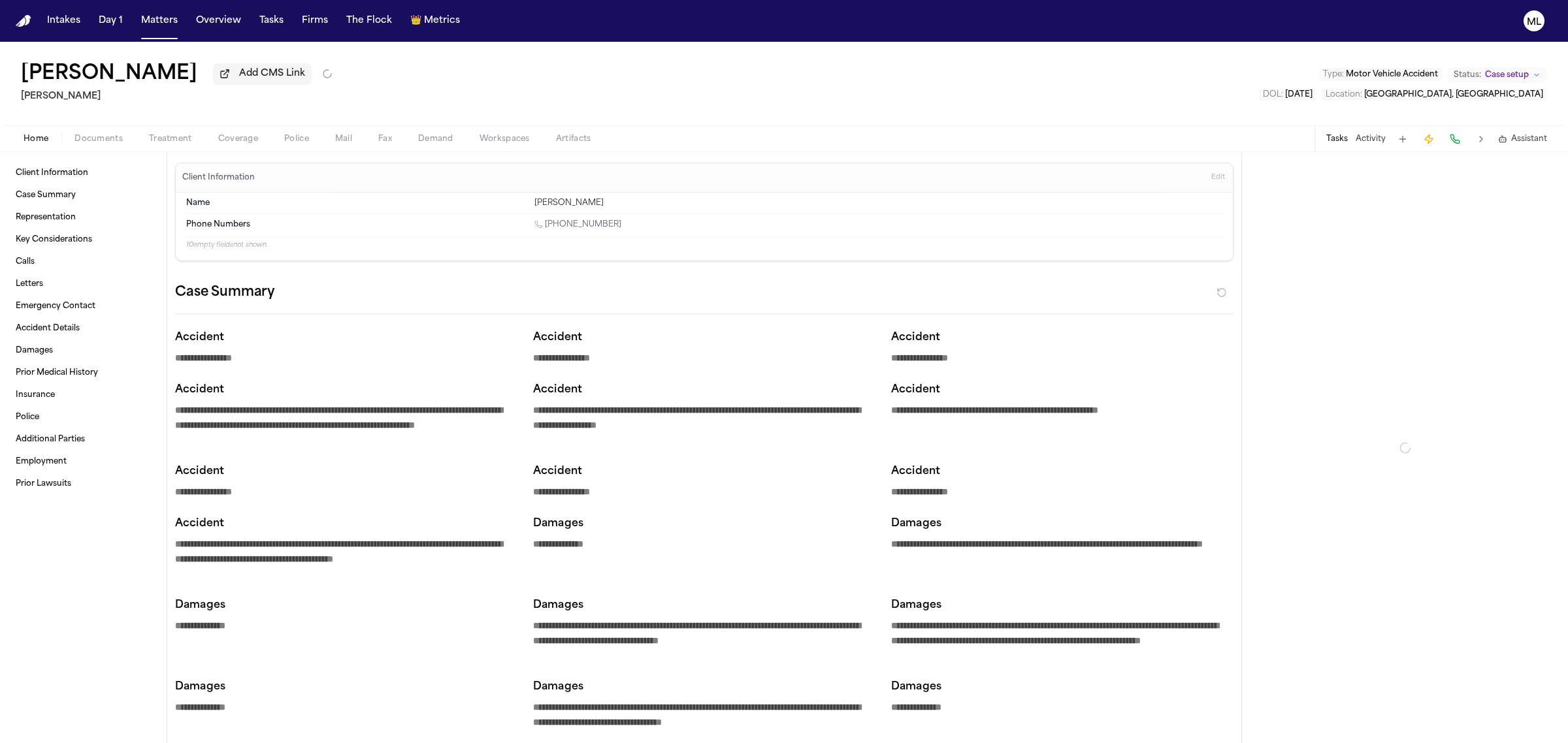
type textarea "*"
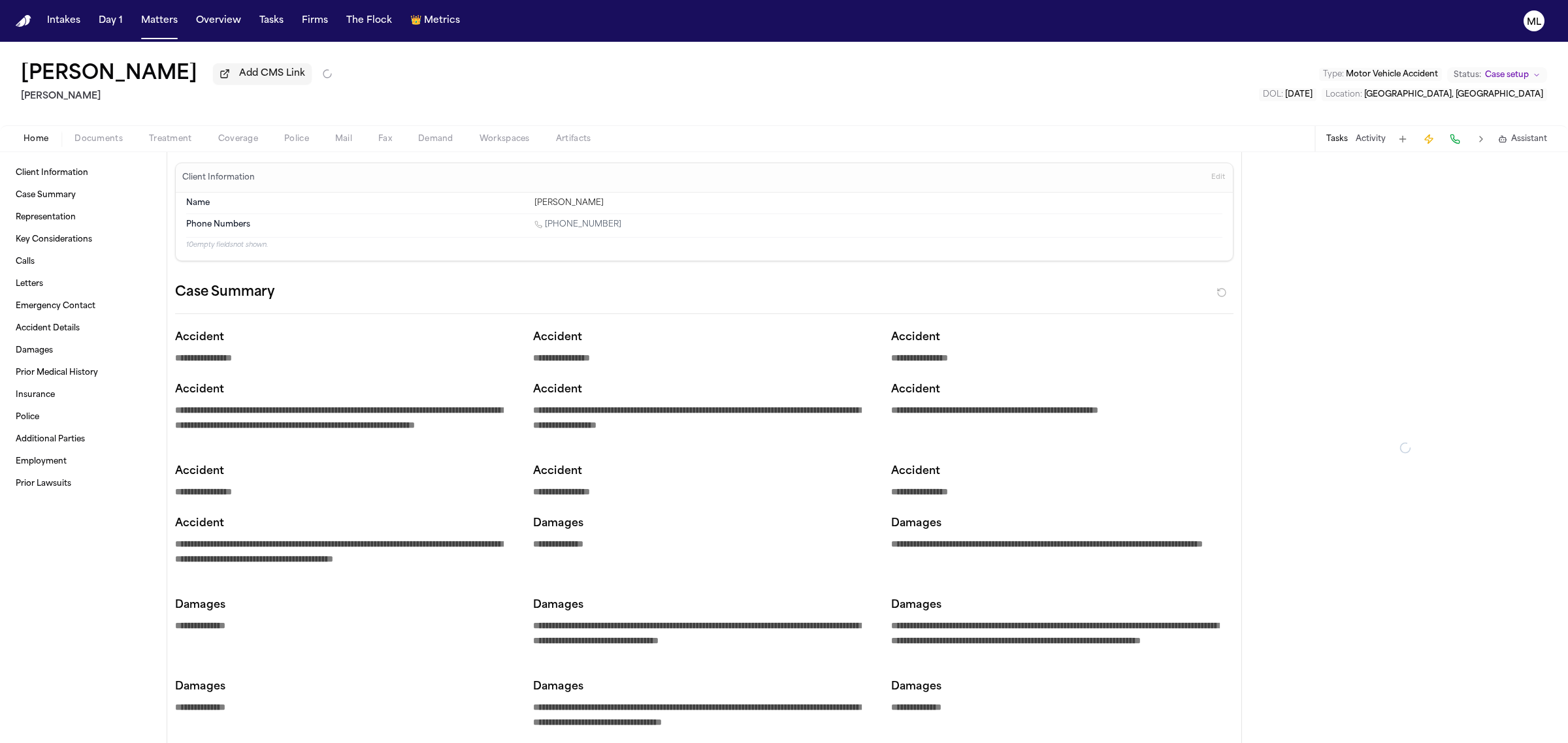
type textarea "*"
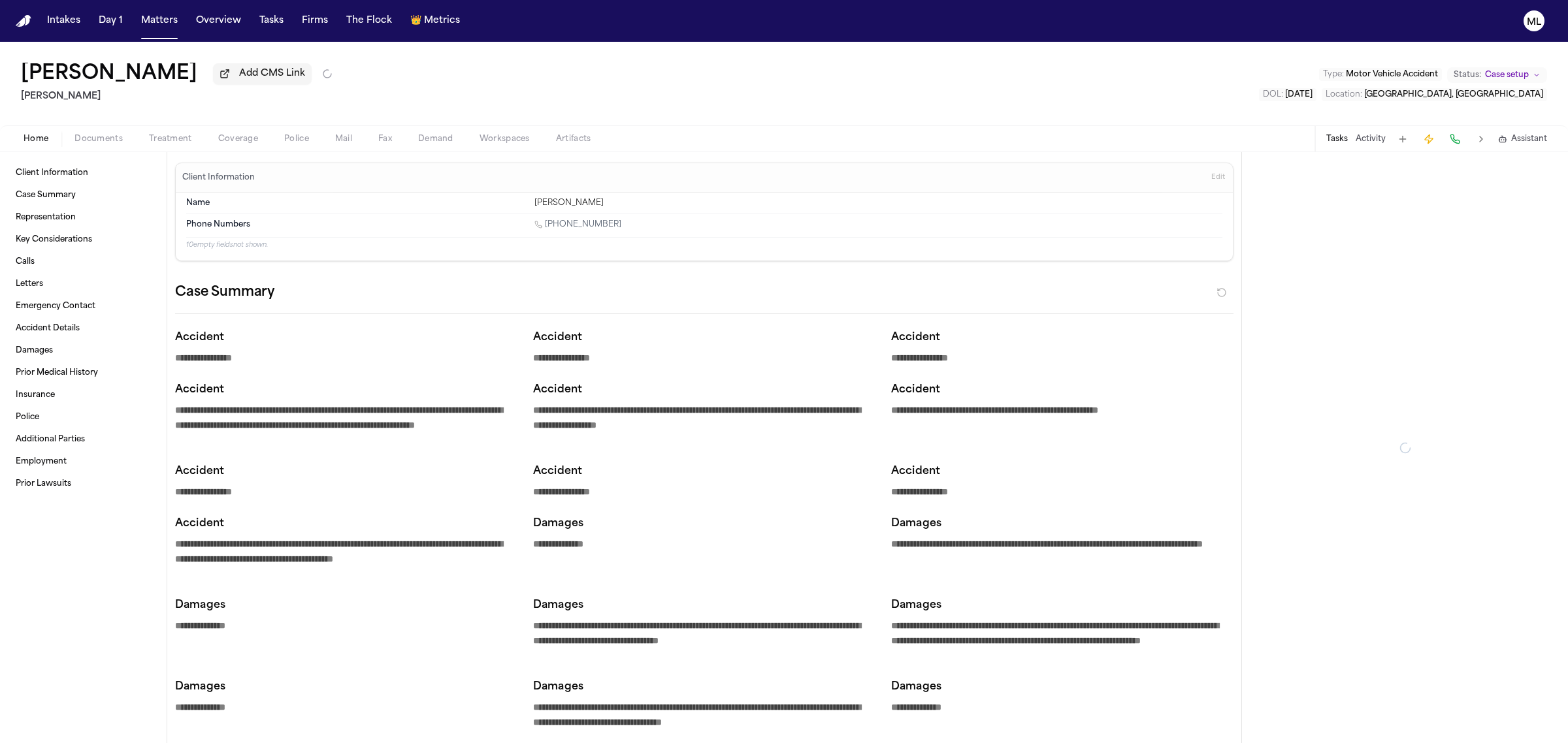
type textarea "*"
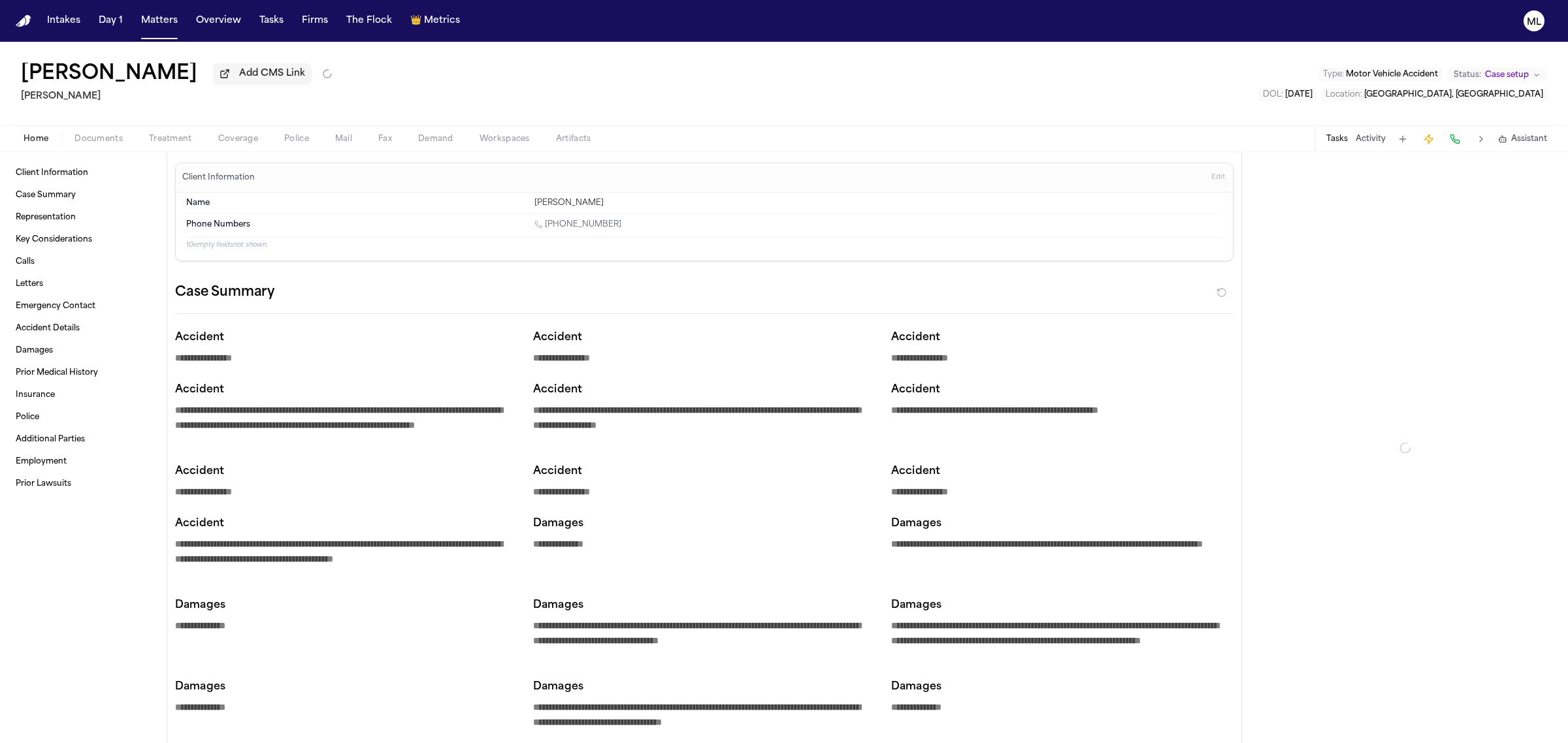
type textarea "*"
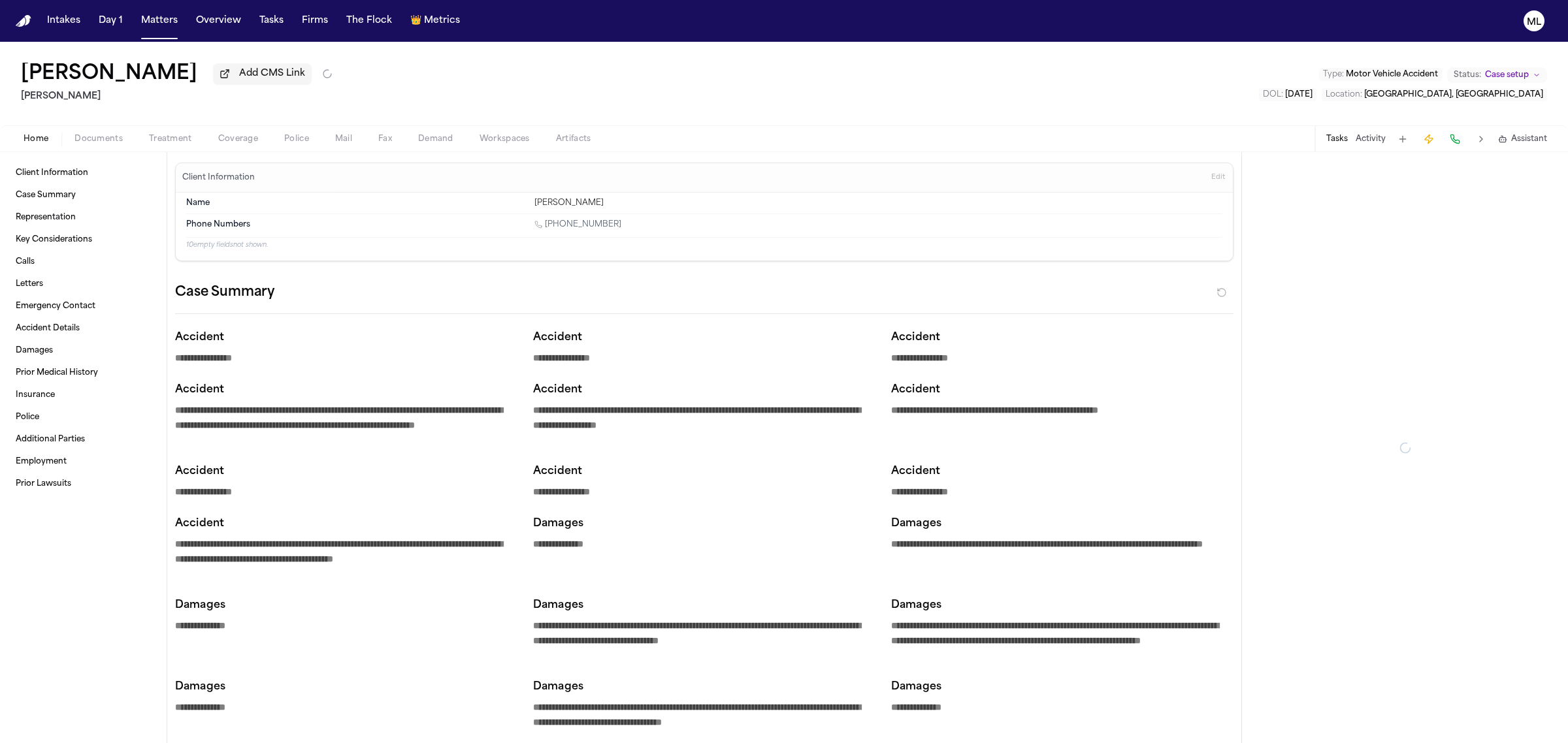
type textarea "*"
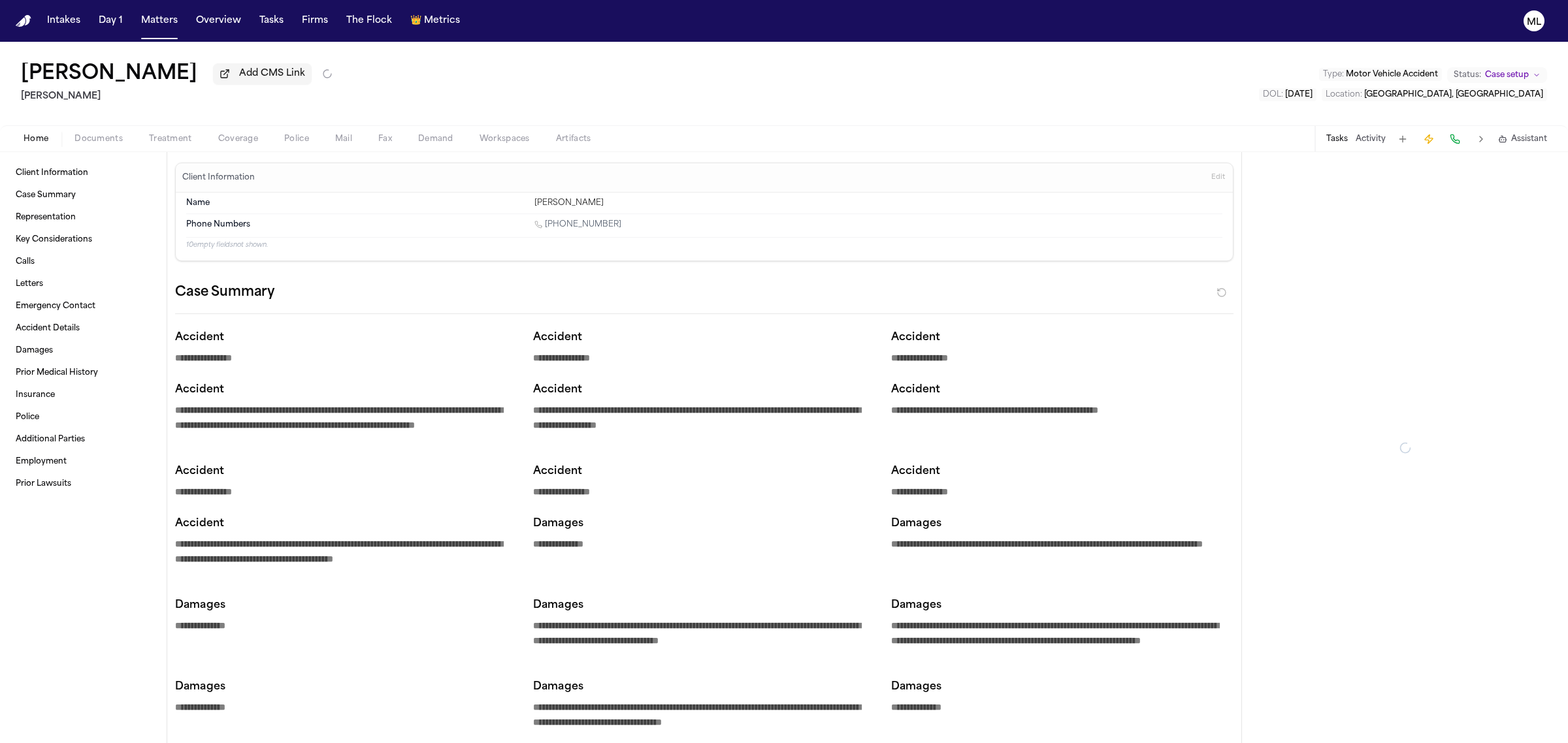
type textarea "*"
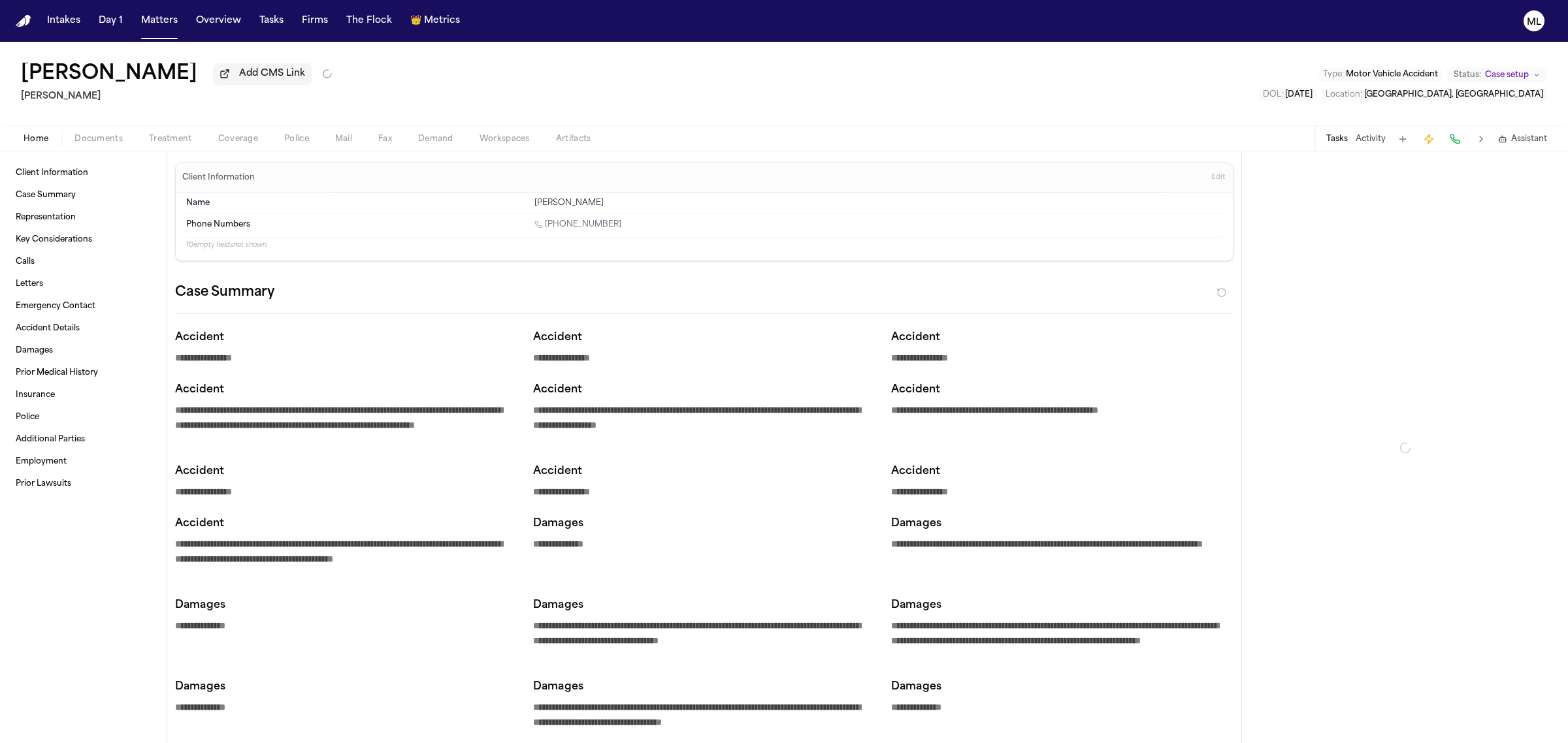
type textarea "*"
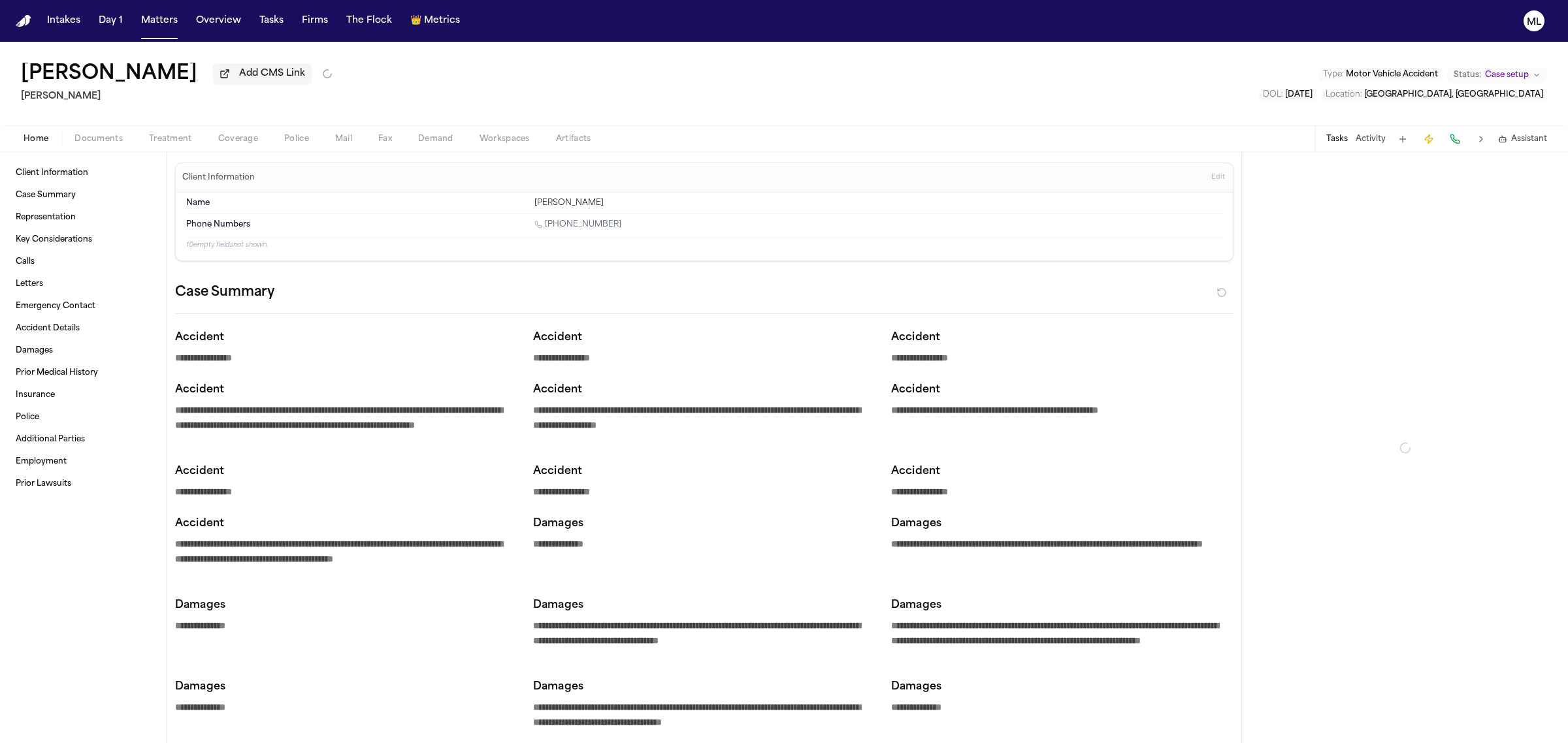
type textarea "*"
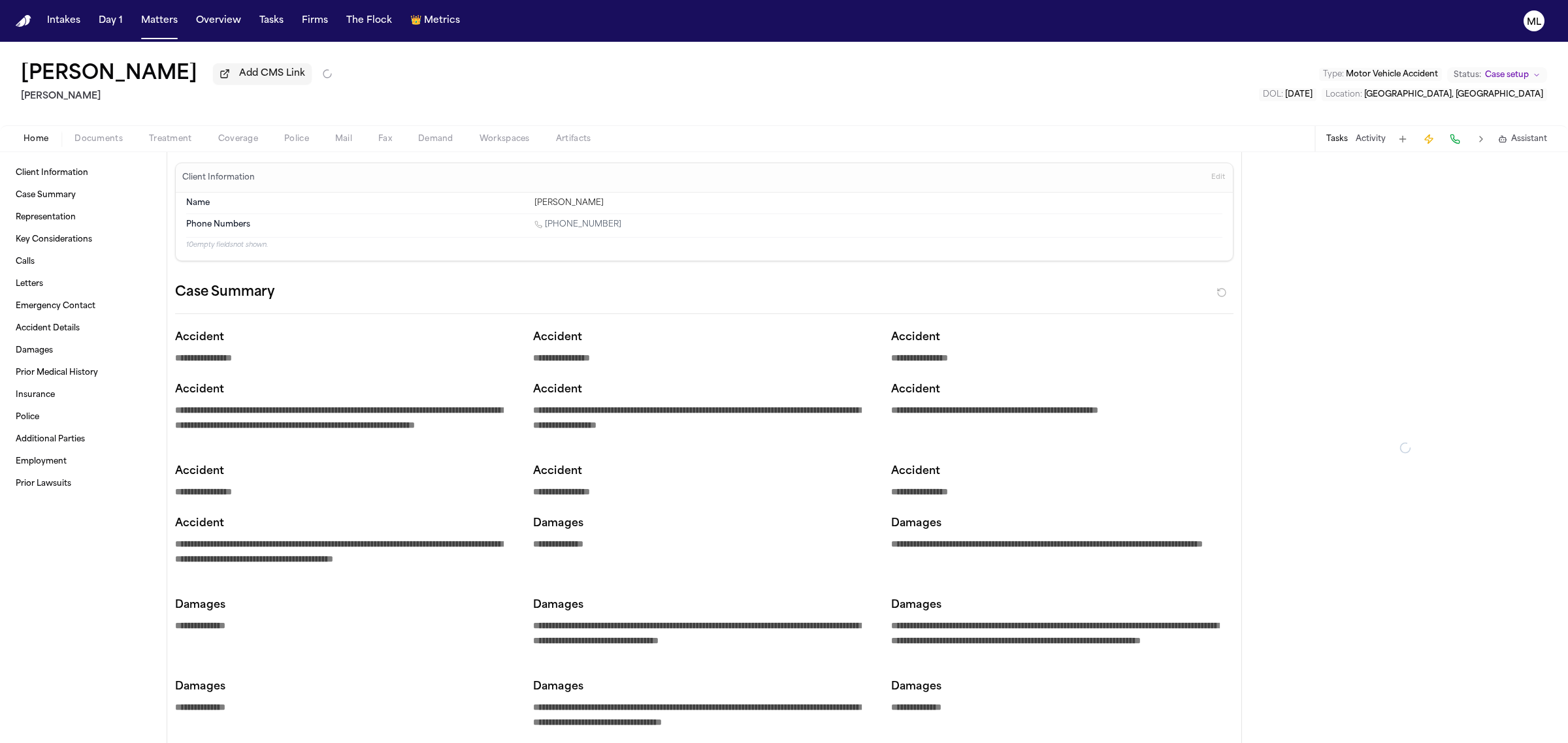
type textarea "*"
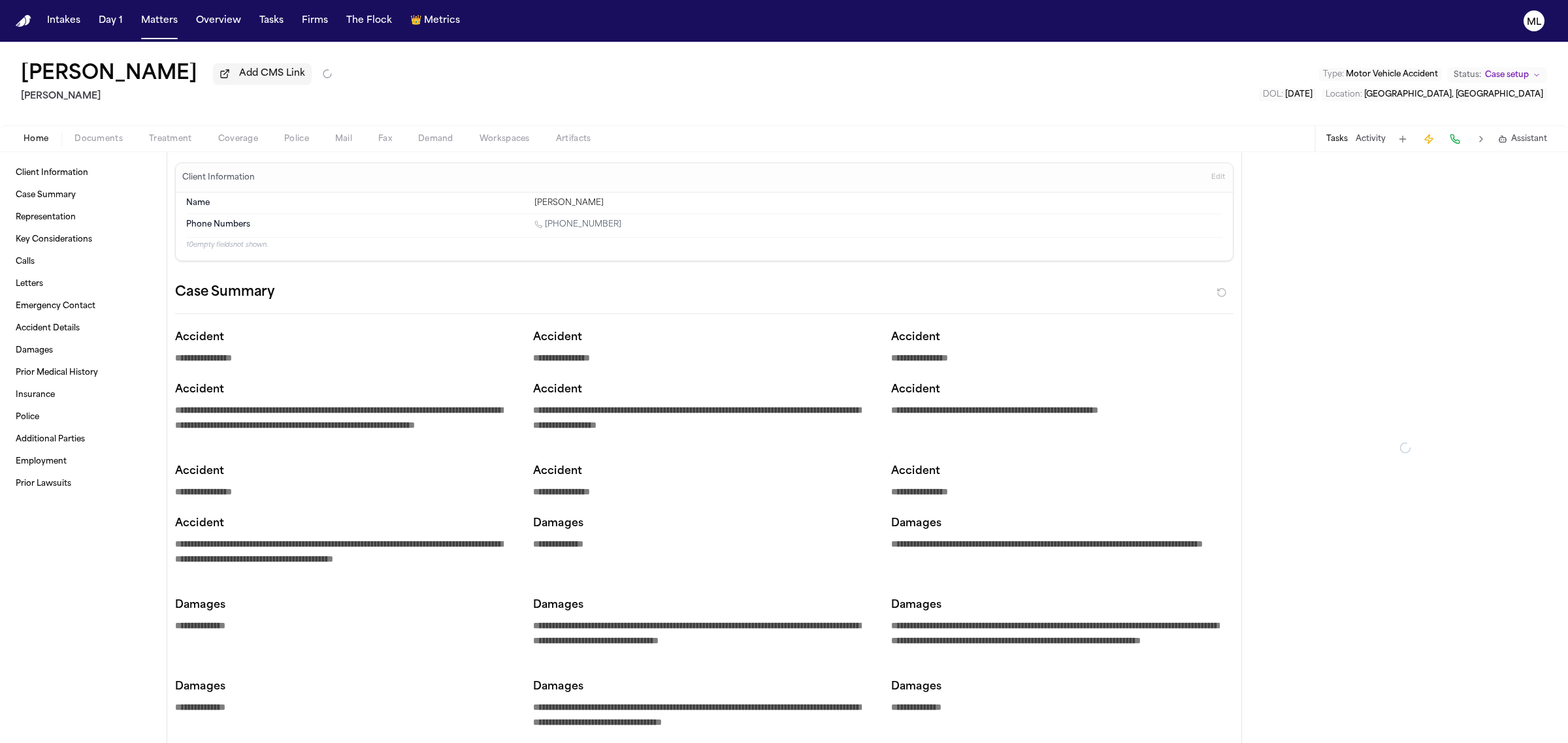
type textarea "*"
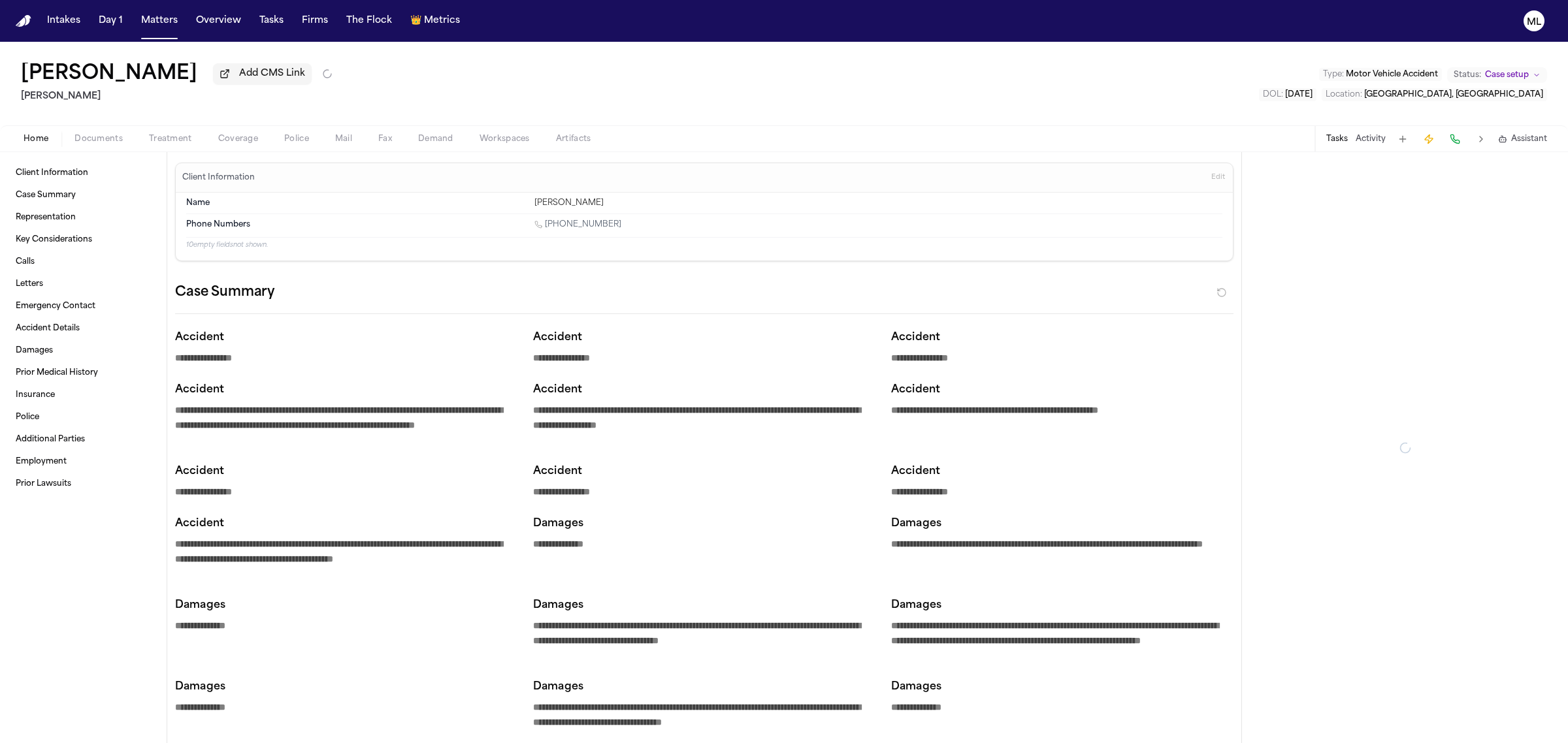
type textarea "*"
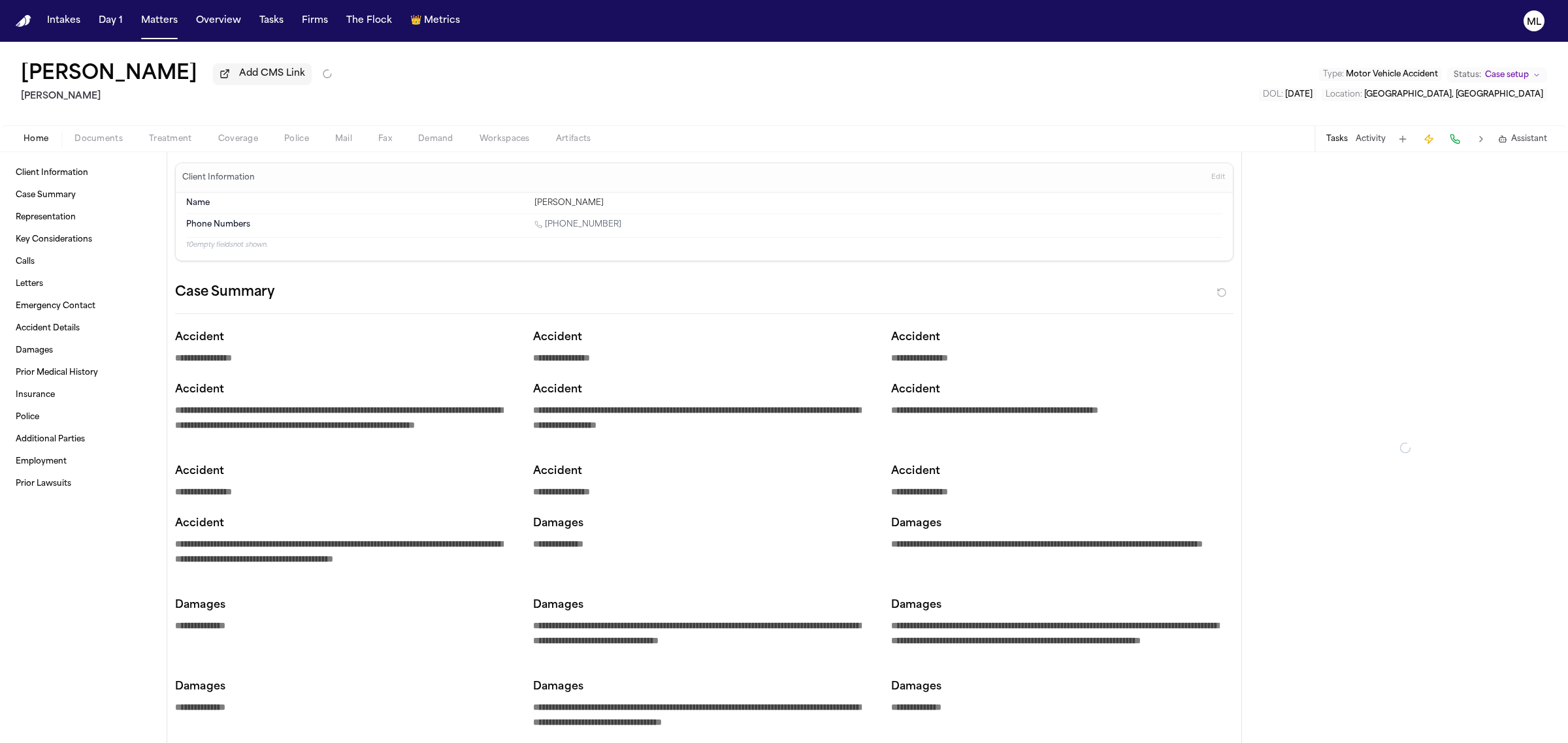
type textarea "*"
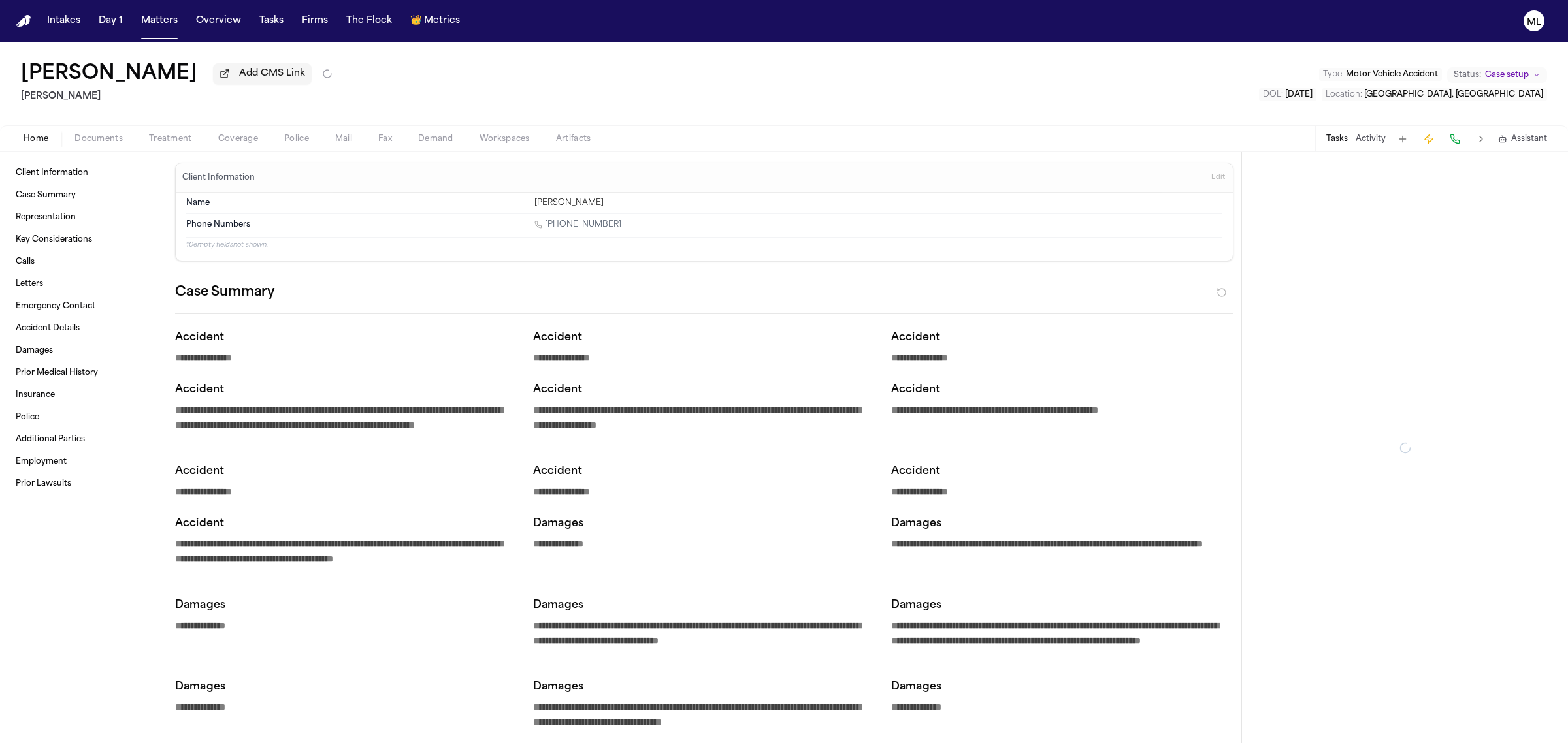
type textarea "*"
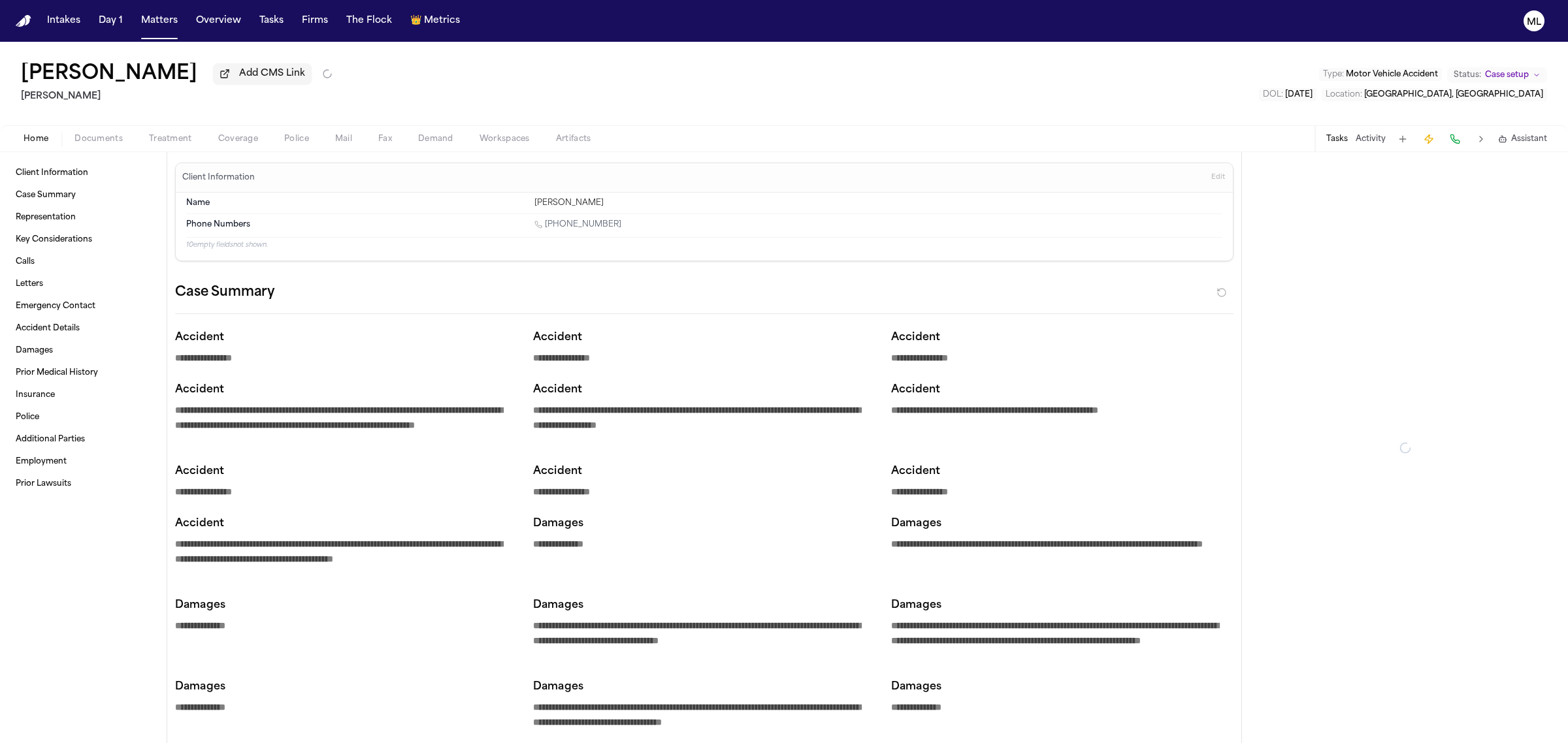
type textarea "*"
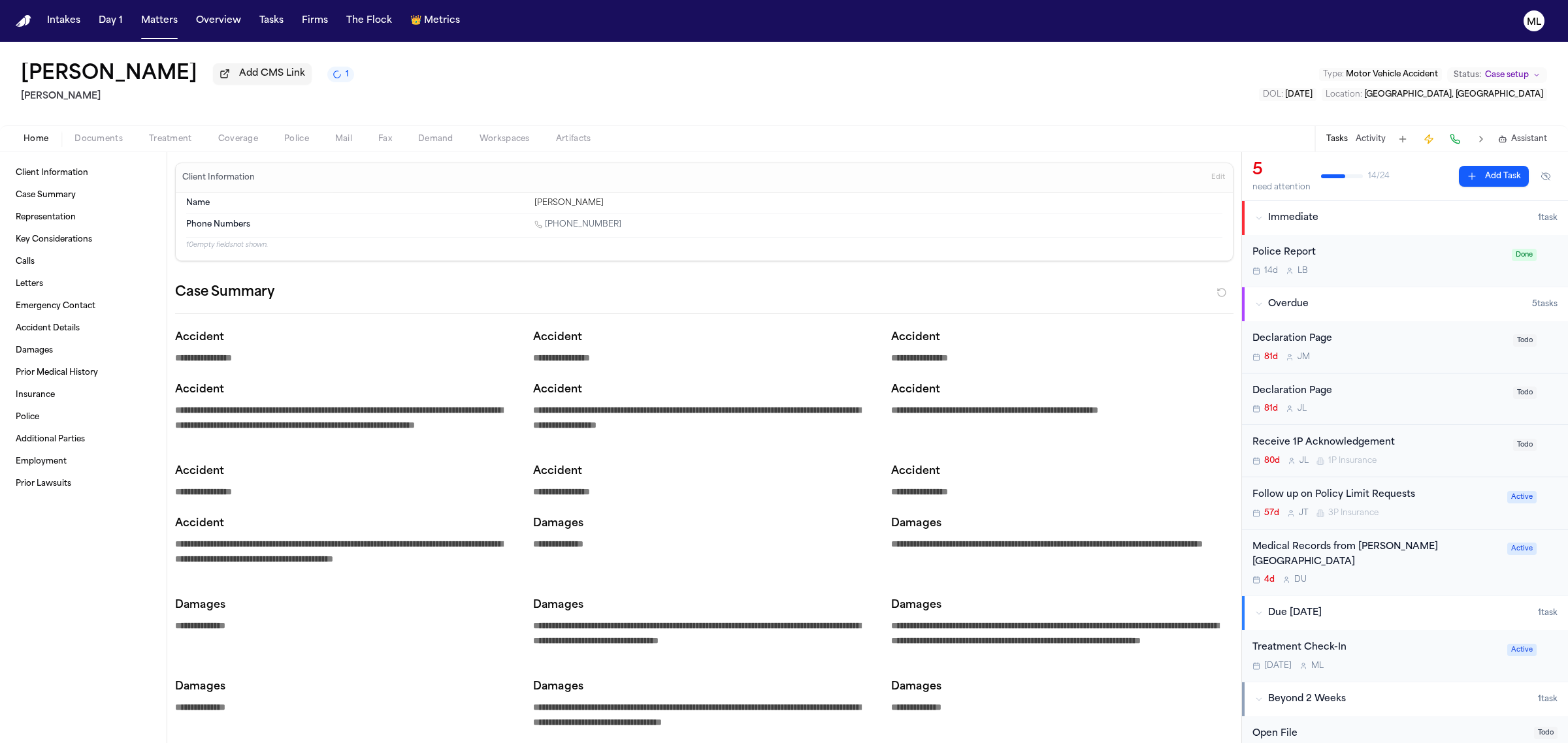
click at [971, 410] on textarea "**********" at bounding box center [1060, 410] width 338 height 16
click at [169, 21] on button "Matters" at bounding box center [160, 20] width 47 height 23
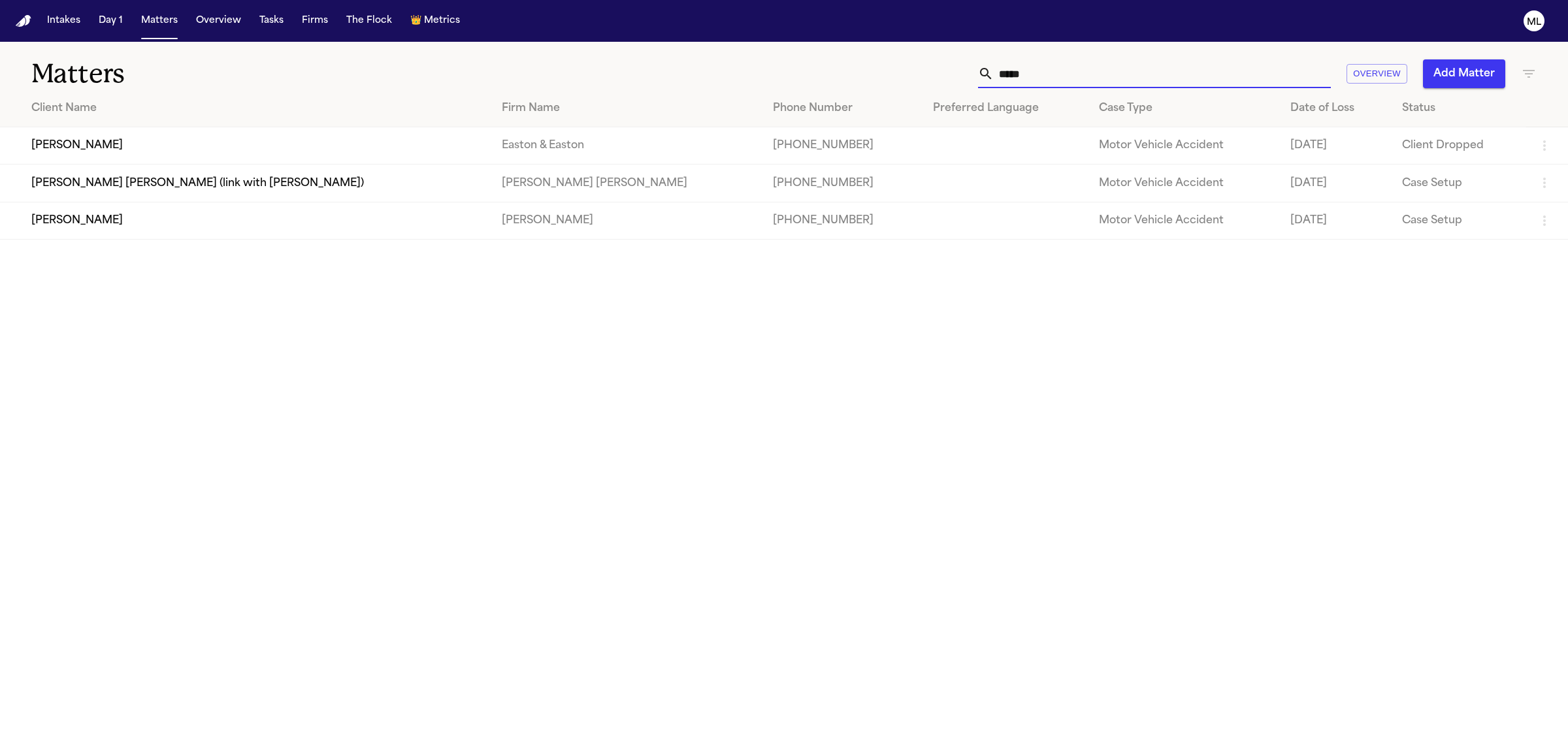
drag, startPoint x: 1061, startPoint y: 76, endPoint x: 920, endPoint y: 82, distance: 141.1
click at [920, 82] on div "***** Overview Add Matter" at bounding box center [1010, 74] width 1054 height 29
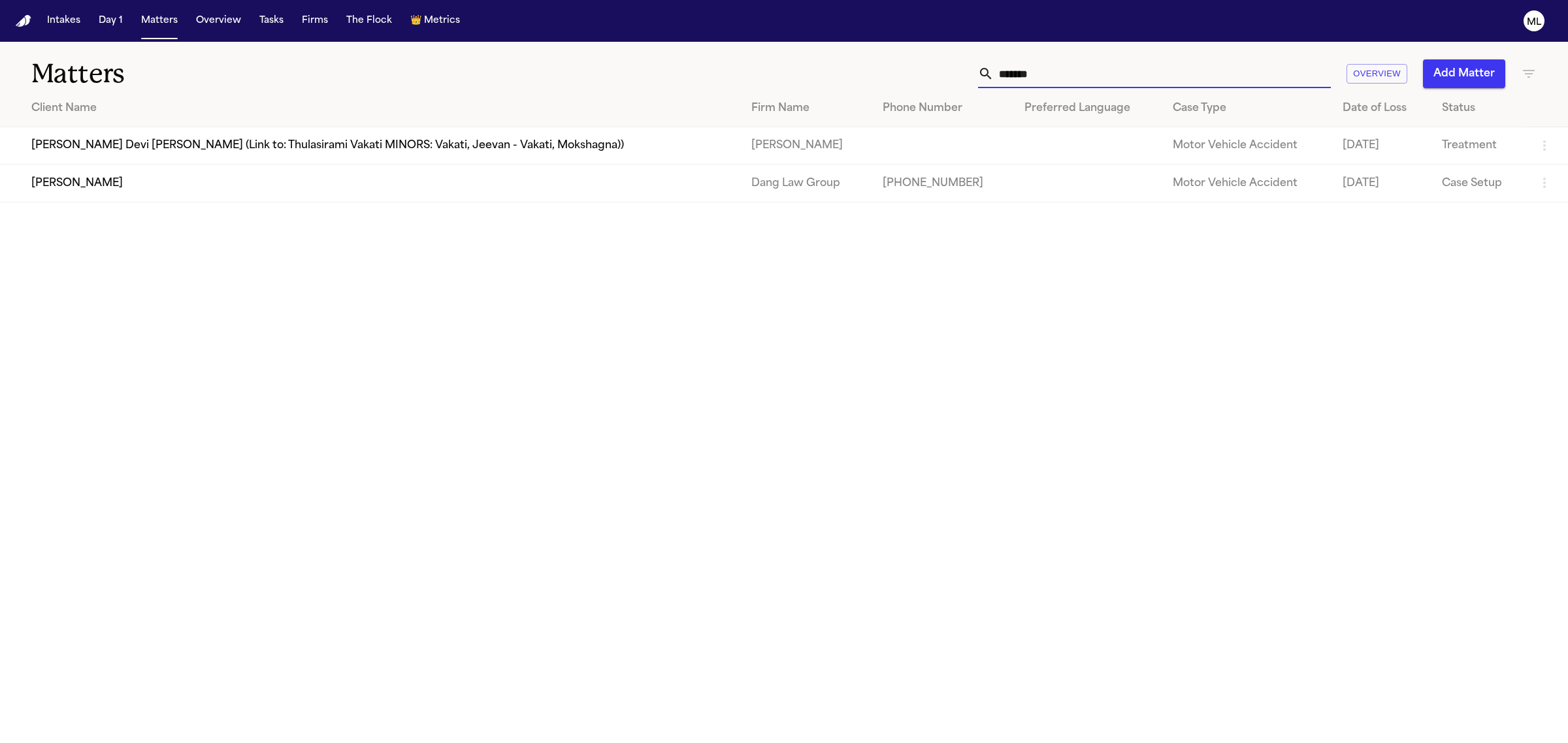
click at [217, 180] on td "[PERSON_NAME]" at bounding box center [370, 182] width 741 height 37
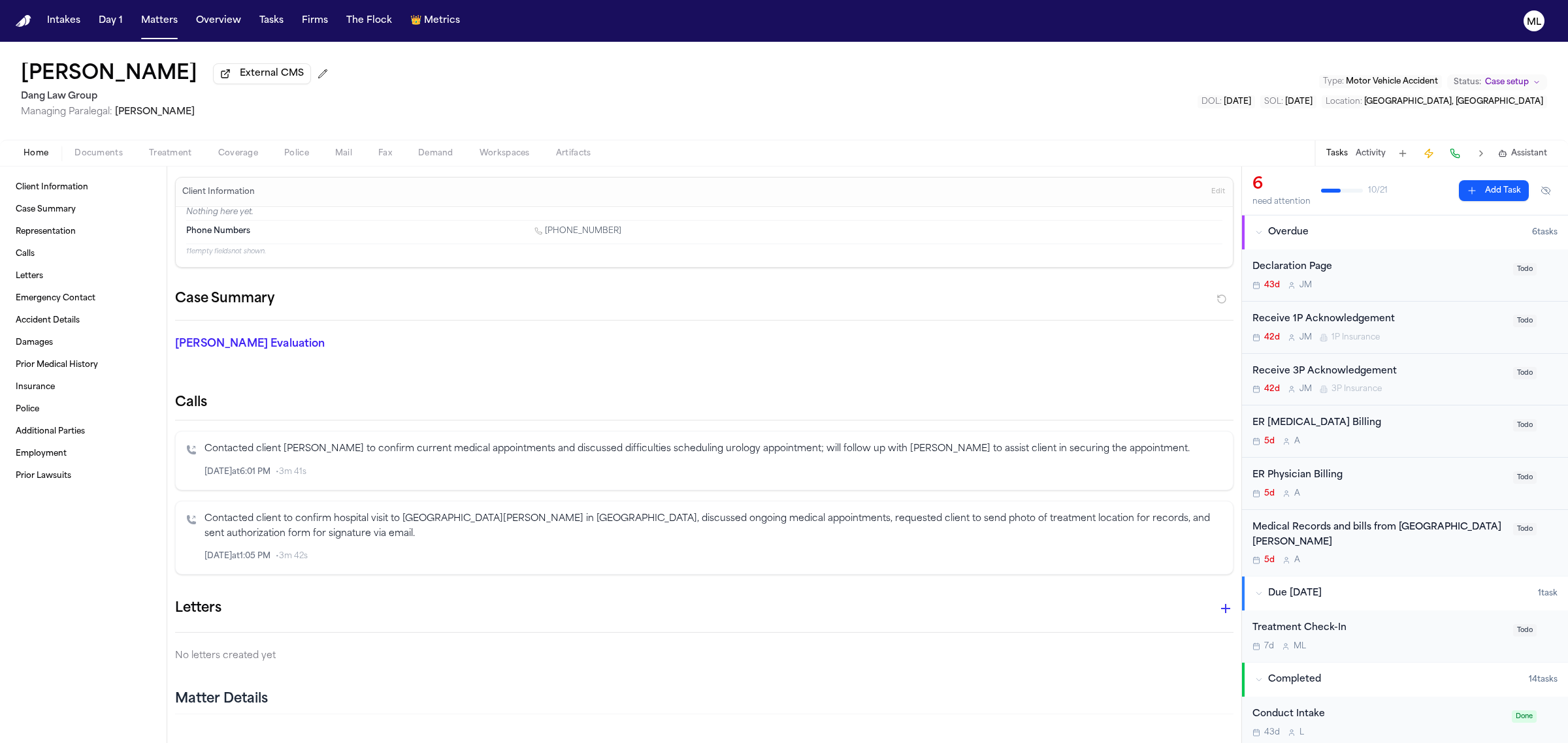
click at [1413, 552] on div "Medical Records and bills from [GEOGRAPHIC_DATA][PERSON_NAME] 5d A" at bounding box center [1379, 543] width 253 height 45
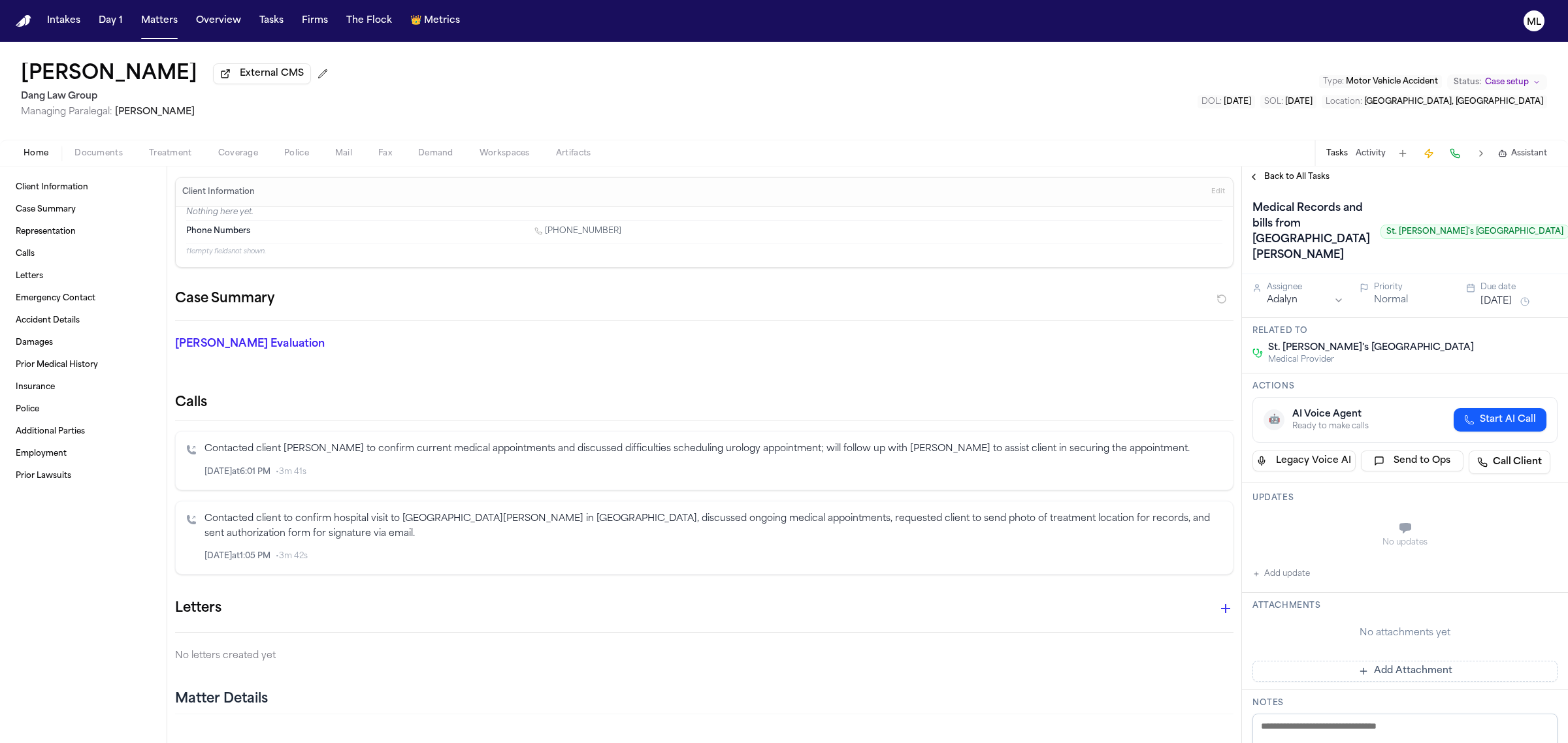
click at [1504, 308] on button "[DATE]" at bounding box center [1496, 301] width 31 height 13
click at [1510, 557] on button "2" at bounding box center [1507, 563] width 21 height 21
click at [1295, 174] on span "Back to All Tasks" at bounding box center [1297, 177] width 65 height 11
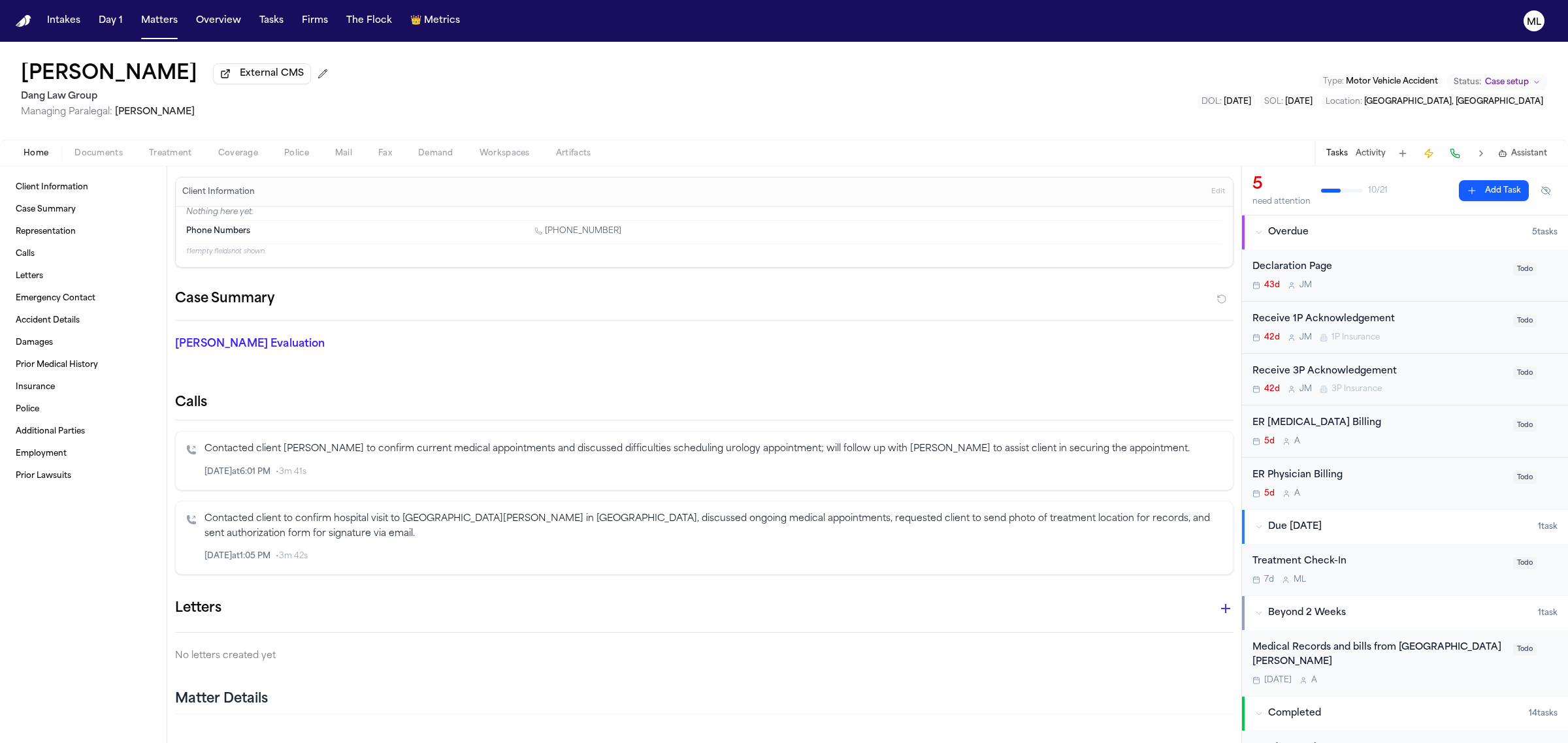
click at [1423, 441] on div "5d A" at bounding box center [1379, 442] width 253 height 11
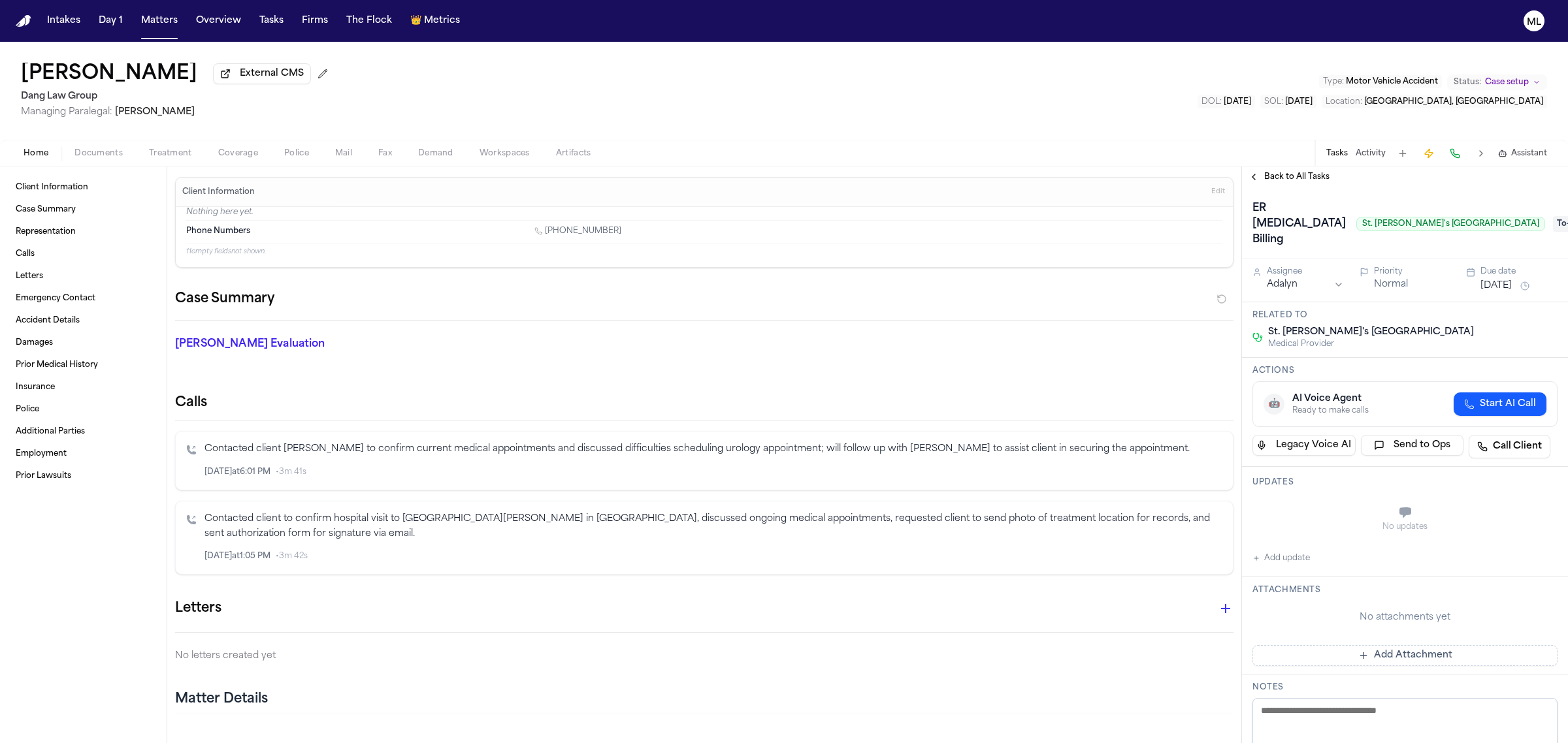
click at [1490, 288] on button "[DATE]" at bounding box center [1496, 285] width 31 height 13
click at [1506, 474] on button "2" at bounding box center [1507, 470] width 21 height 21
click at [1286, 179] on span "Back to All Tasks" at bounding box center [1297, 177] width 65 height 11
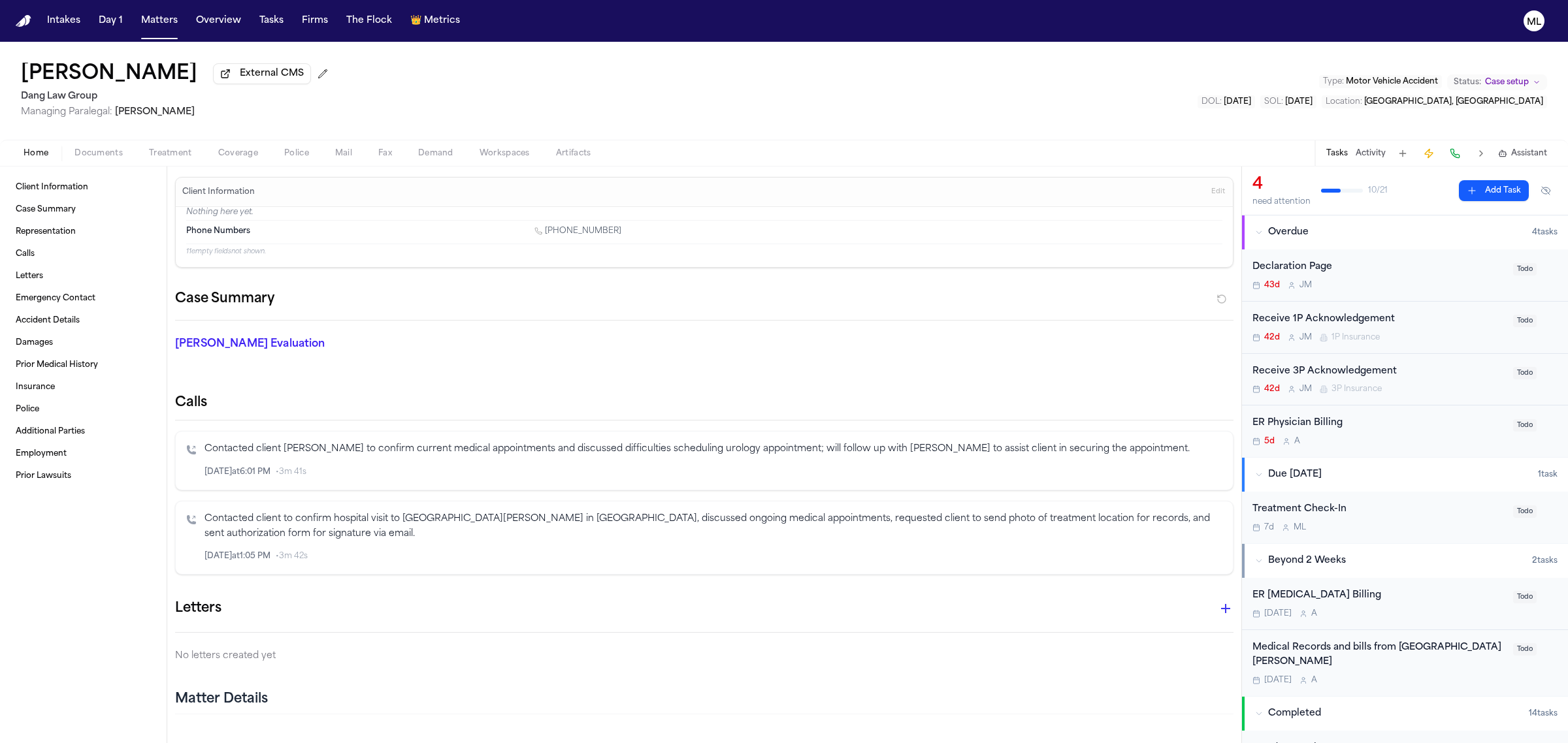
click at [1442, 441] on div "5d A" at bounding box center [1379, 442] width 253 height 11
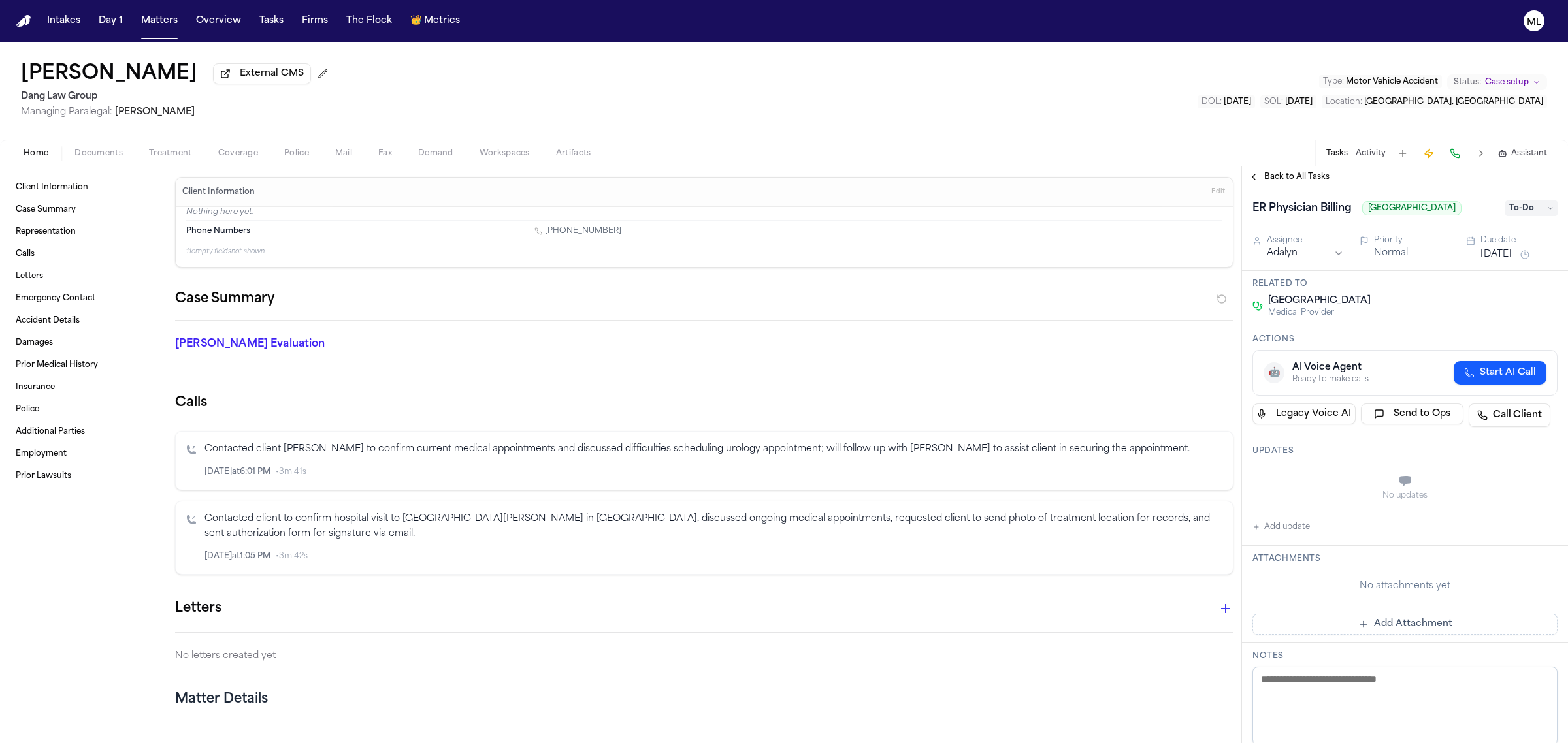
click at [1484, 249] on button "[DATE]" at bounding box center [1496, 254] width 31 height 13
click at [1505, 432] on button "2" at bounding box center [1507, 437] width 21 height 21
click at [1285, 178] on span "Back to All Tasks" at bounding box center [1297, 177] width 65 height 11
